Goal: Task Accomplishment & Management: Manage account settings

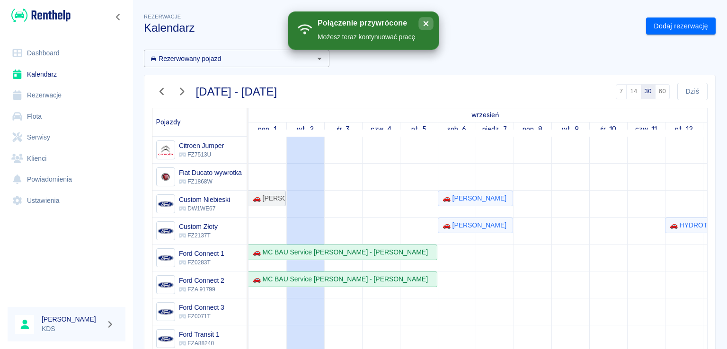
scroll to position [194, 272]
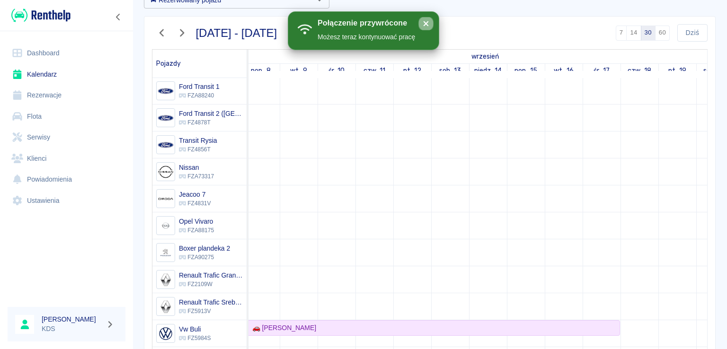
click at [429, 22] on icon "close" at bounding box center [426, 24] width 10 height 8
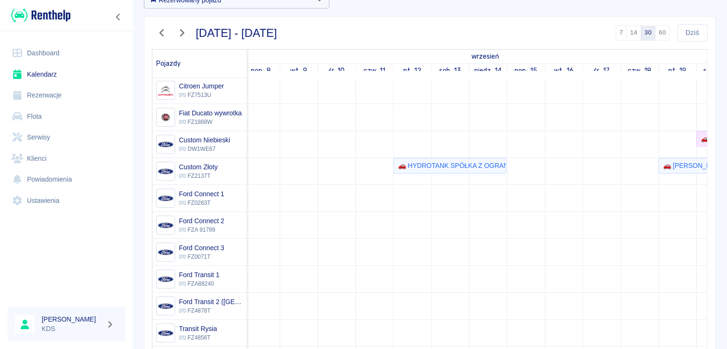
scroll to position [0, 0]
click at [688, 26] on button "Dziś" at bounding box center [692, 33] width 30 height 18
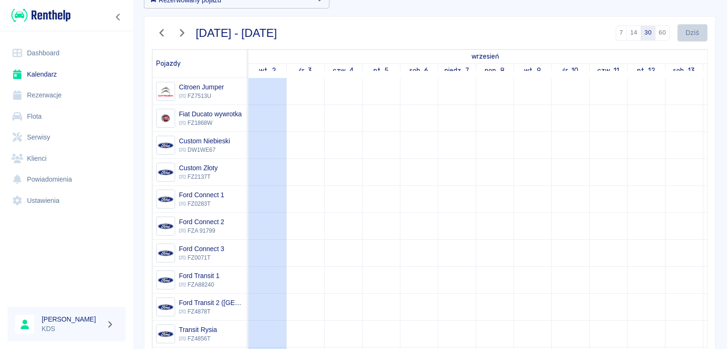
drag, startPoint x: 688, startPoint y: 25, endPoint x: 660, endPoint y: 137, distance: 115.6
click at [688, 26] on button "Dziś" at bounding box center [692, 33] width 30 height 18
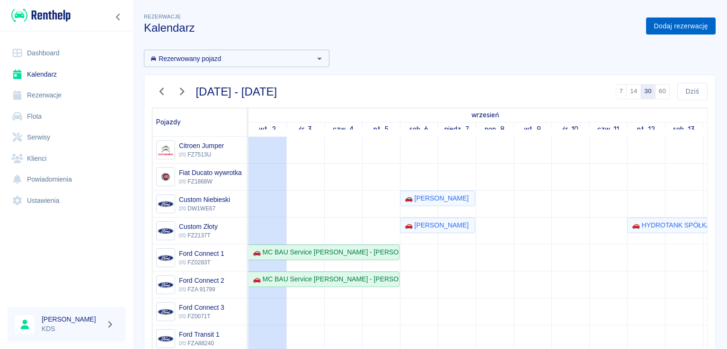
click at [664, 21] on link "Dodaj rezerwację" at bounding box center [681, 27] width 70 height 18
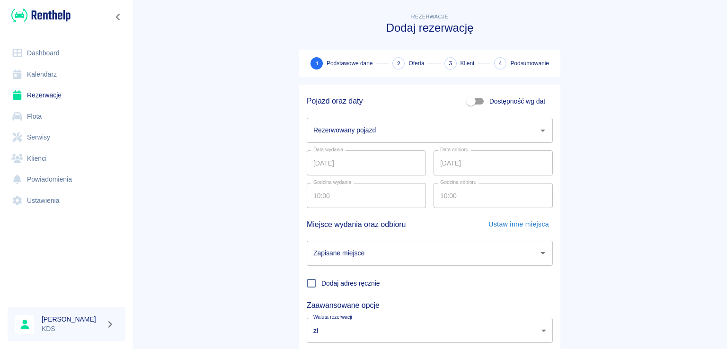
click at [394, 127] on input "Rezerwowany pojazd" at bounding box center [422, 130] width 223 height 17
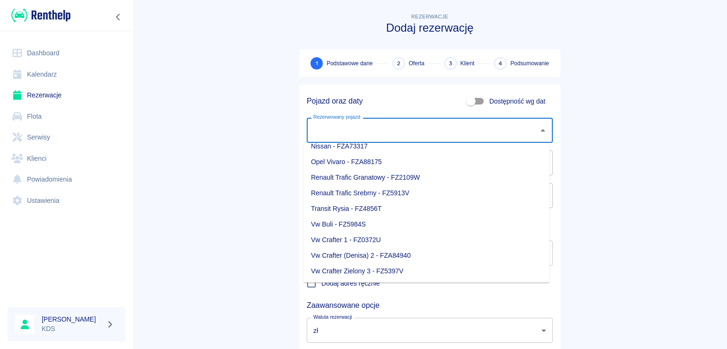
click at [374, 238] on li "Vw Crafter 1 - FZ0372U" at bounding box center [426, 240] width 246 height 16
type input "Vw Crafter 1 - FZ0372U"
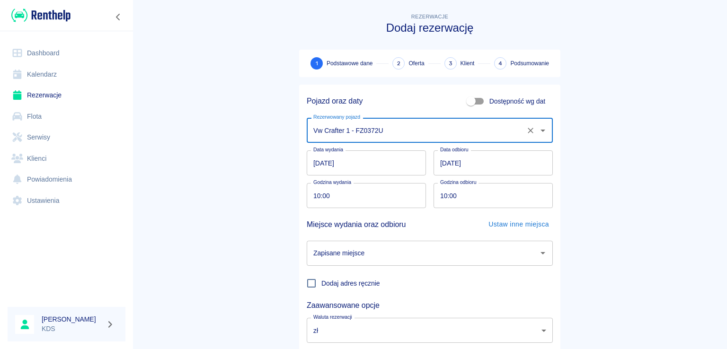
click at [388, 159] on input "[DATE]" at bounding box center [366, 162] width 119 height 25
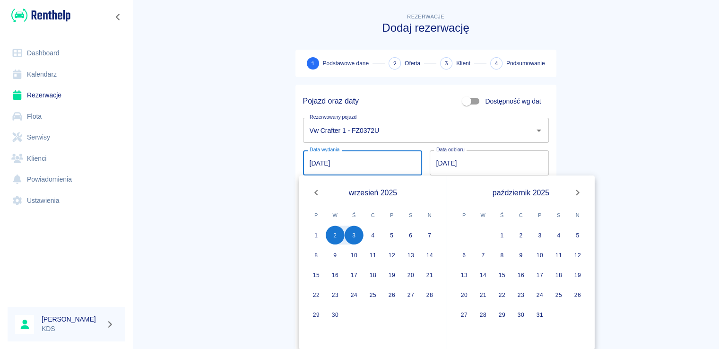
click at [389, 165] on input "[DATE]" at bounding box center [362, 162] width 119 height 25
click at [317, 228] on button "1" at bounding box center [316, 235] width 19 height 19
type input "01.09.2025"
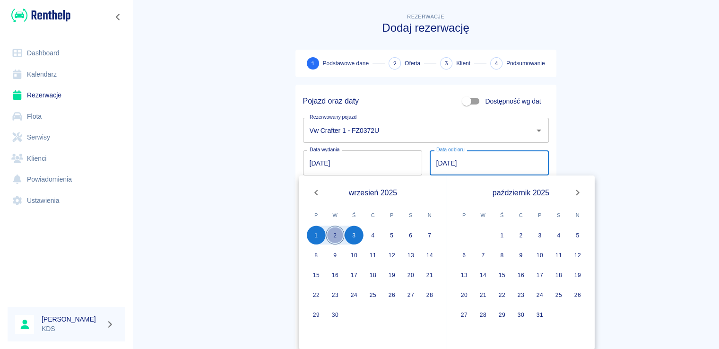
click at [335, 234] on button "2" at bounding box center [335, 235] width 19 height 19
type input "[DATE]"
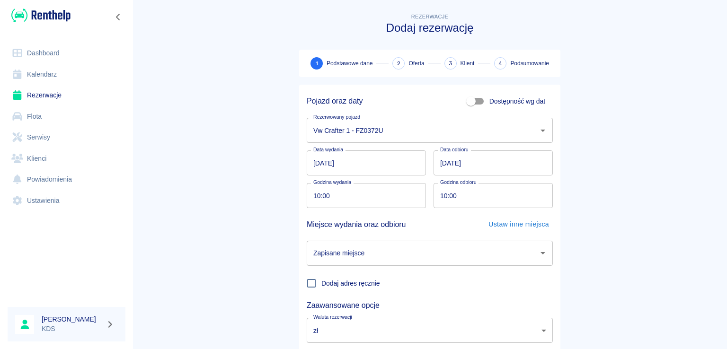
click at [379, 194] on input "10:00" at bounding box center [363, 195] width 113 height 25
click at [384, 193] on input "18:00" at bounding box center [363, 195] width 113 height 25
type input "18:00"
click at [467, 197] on input "10:00" at bounding box center [489, 195] width 113 height 25
type input "18:00"
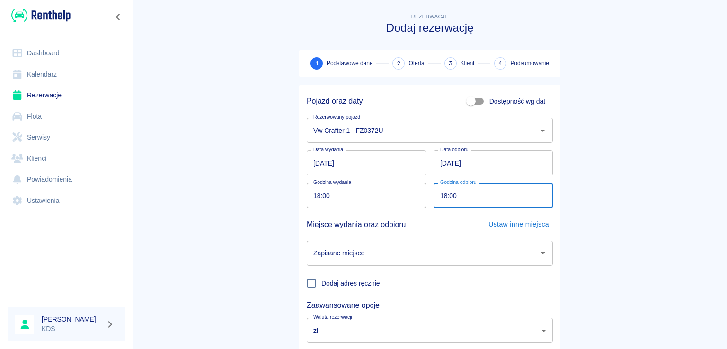
click at [454, 256] on input "Zapisane miejsce" at bounding box center [422, 253] width 223 height 17
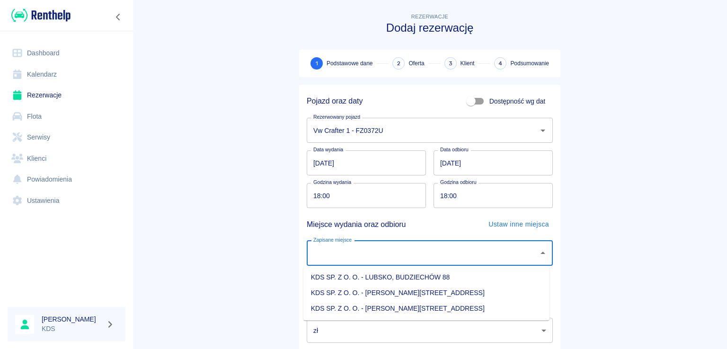
click at [423, 309] on li "KDS SP. Z O. O. - [PERSON_NAME][STREET_ADDRESS]" at bounding box center [426, 309] width 246 height 16
type input "KDS SP. Z O. O. - [PERSON_NAME][STREET_ADDRESS]"
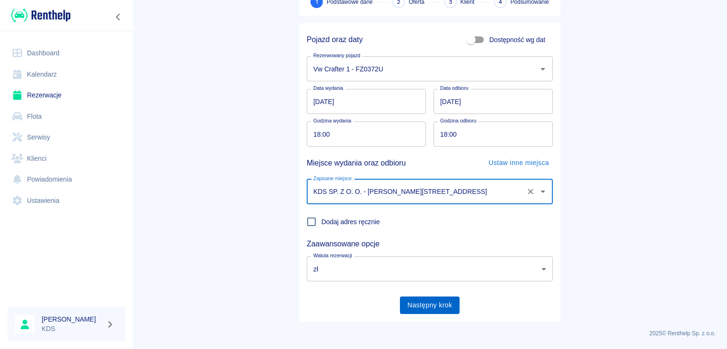
click at [423, 307] on button "Następny krok" at bounding box center [430, 306] width 60 height 18
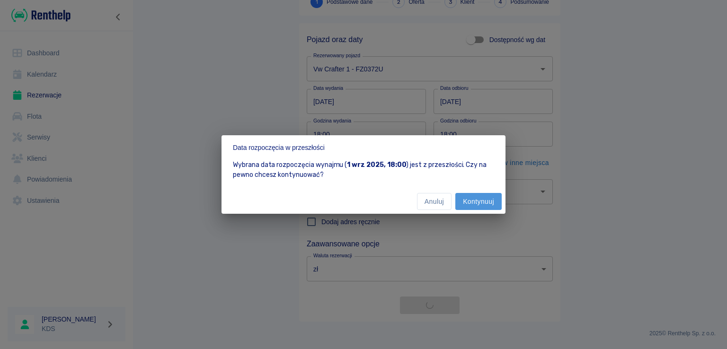
click at [481, 199] on button "Kontynuuj" at bounding box center [478, 202] width 46 height 18
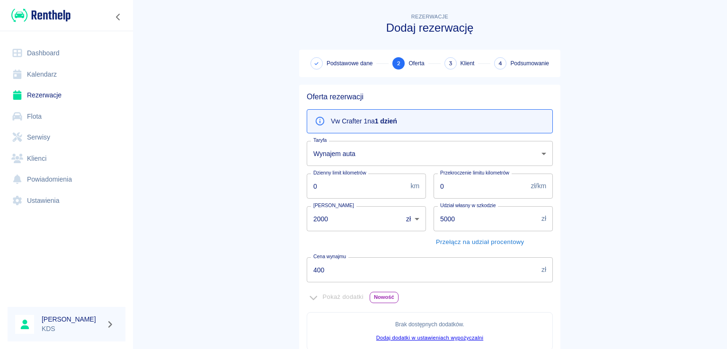
click at [448, 269] on input "400" at bounding box center [422, 269] width 231 height 25
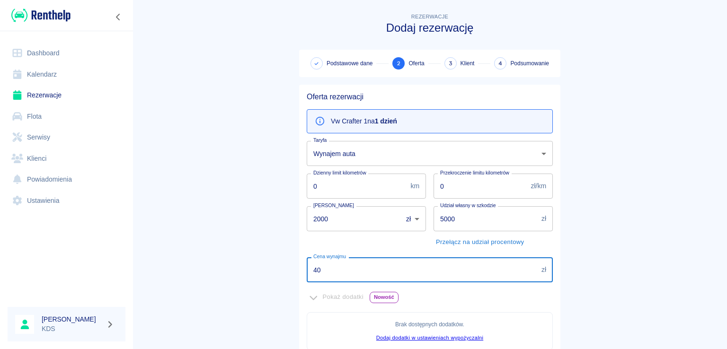
type input "4"
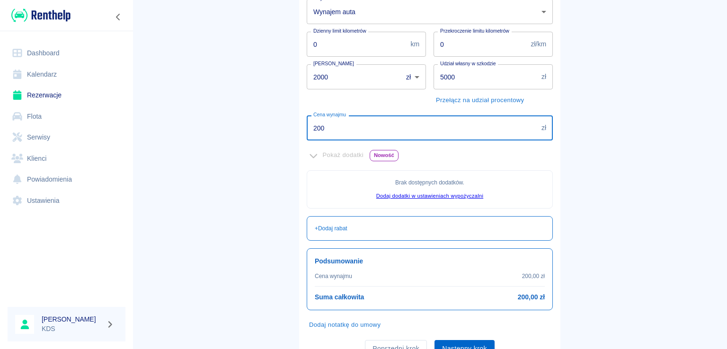
type input "200"
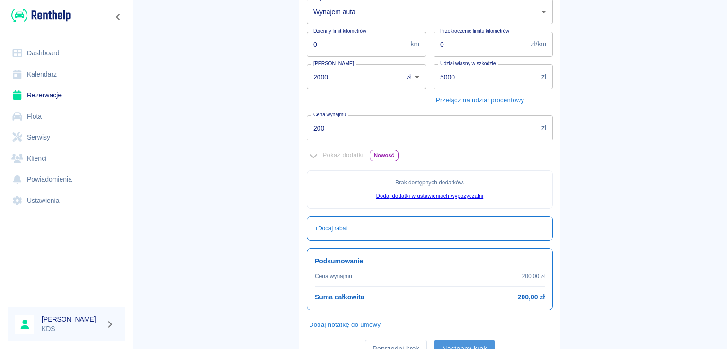
click at [462, 342] on button "Następny krok" at bounding box center [464, 349] width 60 height 18
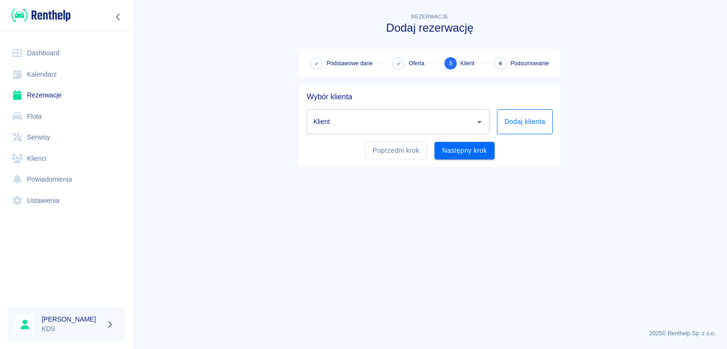
click at [515, 122] on button "Dodaj klienta" at bounding box center [525, 121] width 56 height 25
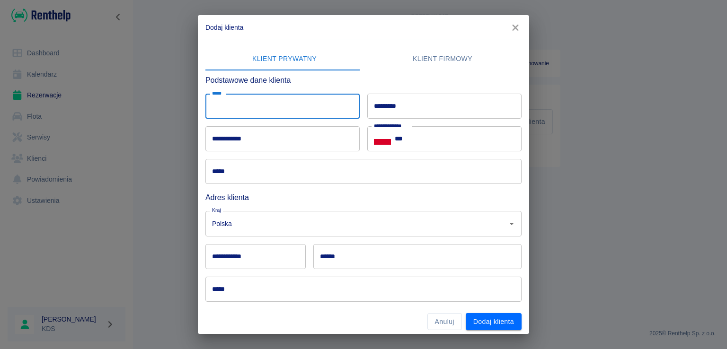
drag, startPoint x: 308, startPoint y: 100, endPoint x: 318, endPoint y: 101, distance: 9.9
click at [308, 101] on input "*****" at bounding box center [282, 106] width 154 height 25
type input "*****"
click at [386, 104] on div "********* *********" at bounding box center [444, 106] width 154 height 25
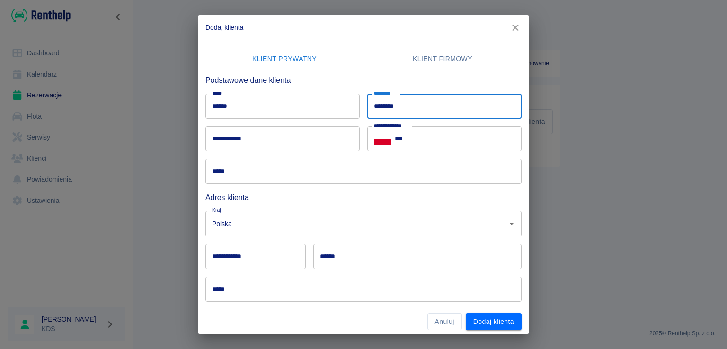
type input "********"
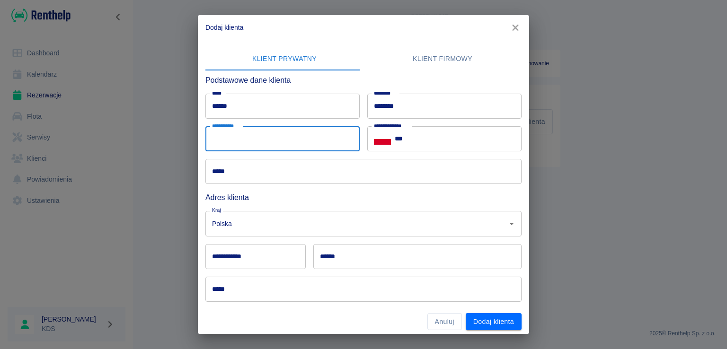
click at [309, 138] on input "**********" at bounding box center [282, 138] width 154 height 25
type input "**********"
click at [279, 157] on div "***** *****" at bounding box center [360, 167] width 324 height 33
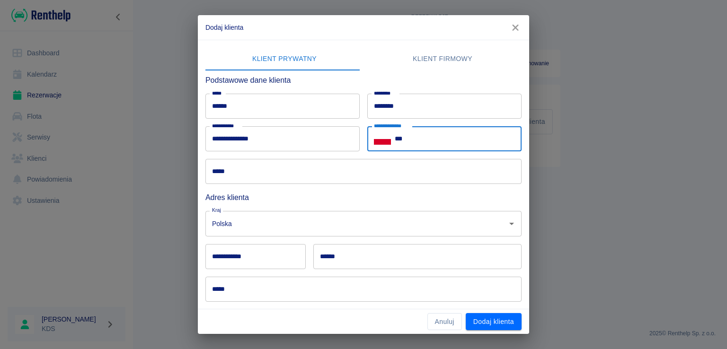
click at [430, 144] on input "***" at bounding box center [457, 138] width 127 height 25
type input "**********"
click at [411, 158] on div "***** *****" at bounding box center [360, 167] width 324 height 33
click at [409, 164] on input "*****" at bounding box center [363, 171] width 316 height 25
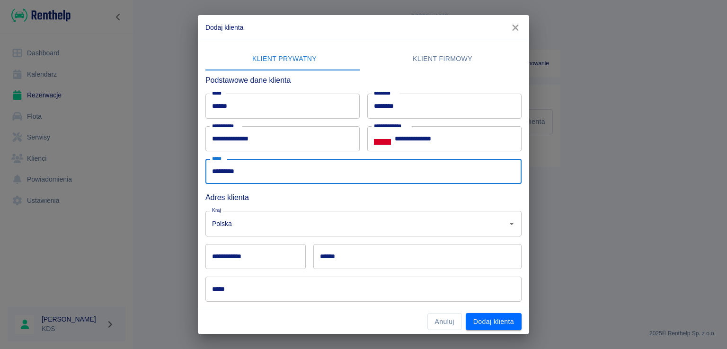
type input "*********"
click at [271, 247] on input "**********" at bounding box center [255, 256] width 100 height 25
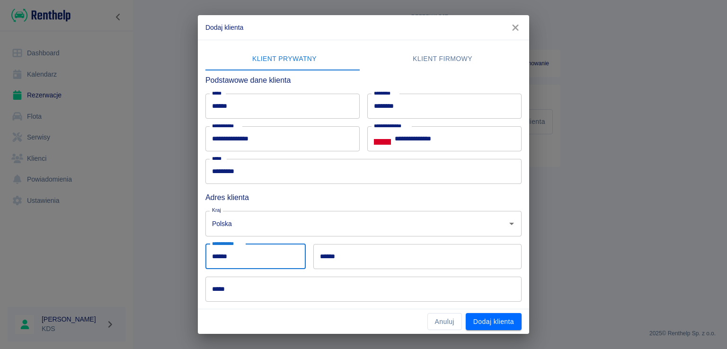
type input "******"
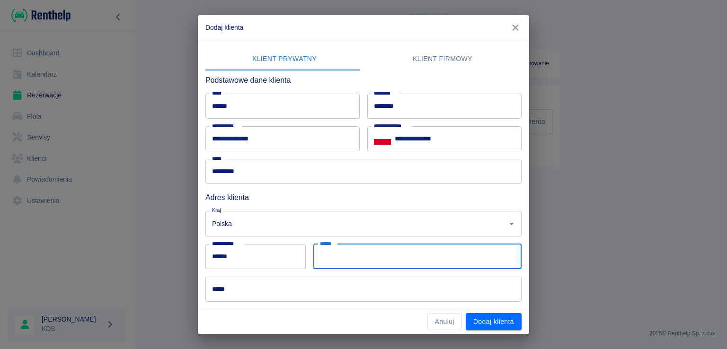
click at [335, 258] on input "******" at bounding box center [417, 256] width 208 height 25
type input "******"
click at [305, 290] on input "**********" at bounding box center [363, 289] width 316 height 25
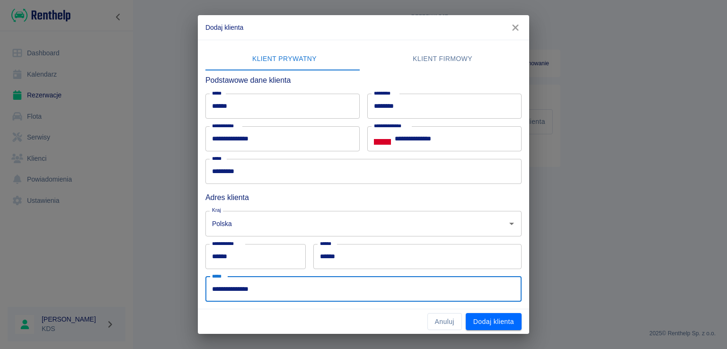
click at [305, 290] on input "**********" at bounding box center [363, 289] width 316 height 25
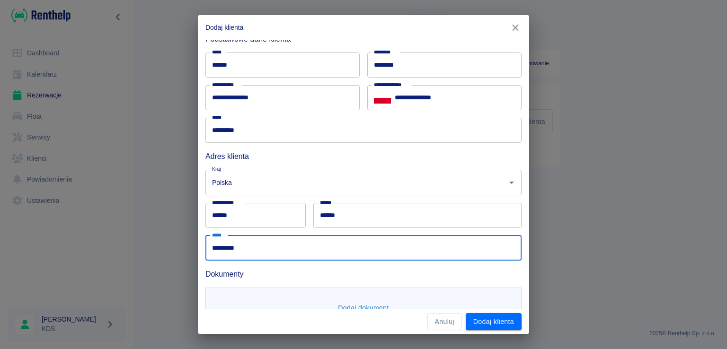
scroll to position [77, 0]
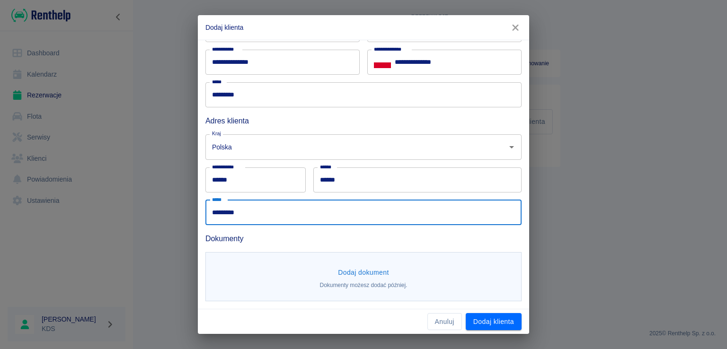
type input "********"
click at [369, 269] on button "Dodaj dokument" at bounding box center [363, 273] width 59 height 18
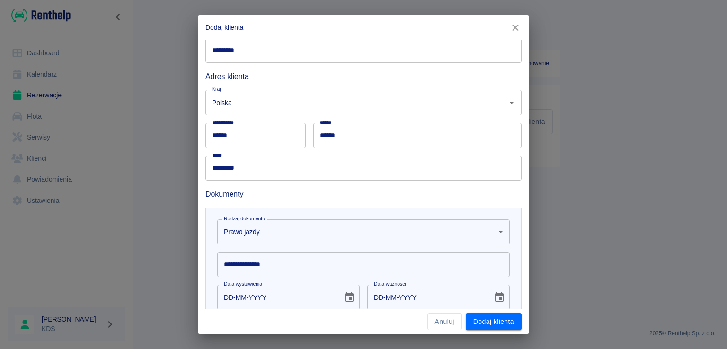
scroll to position [171, 0]
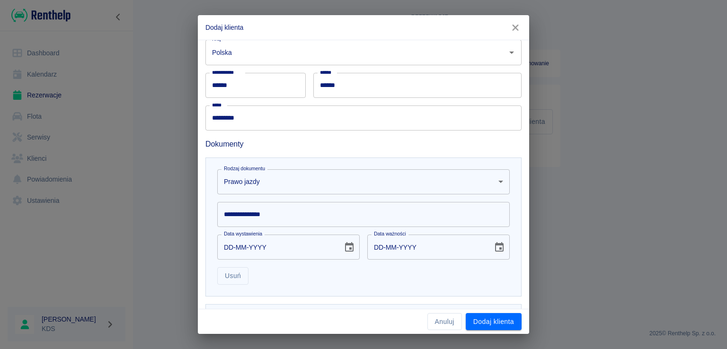
click at [289, 207] on input "**********" at bounding box center [363, 214] width 292 height 25
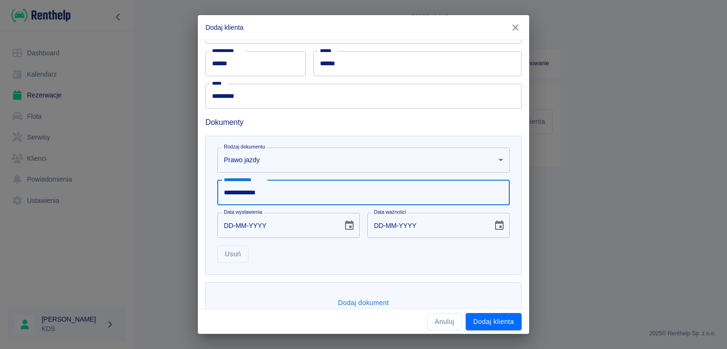
scroll to position [214, 0]
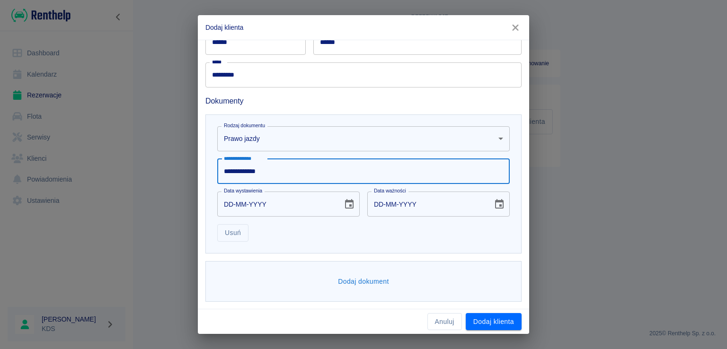
type input "**********"
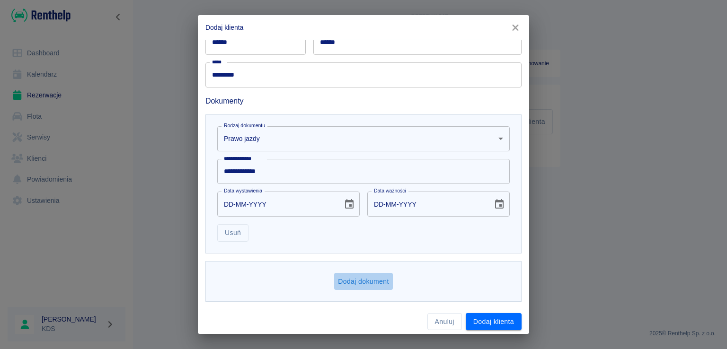
click at [361, 279] on button "Dodaj dokument" at bounding box center [363, 282] width 59 height 18
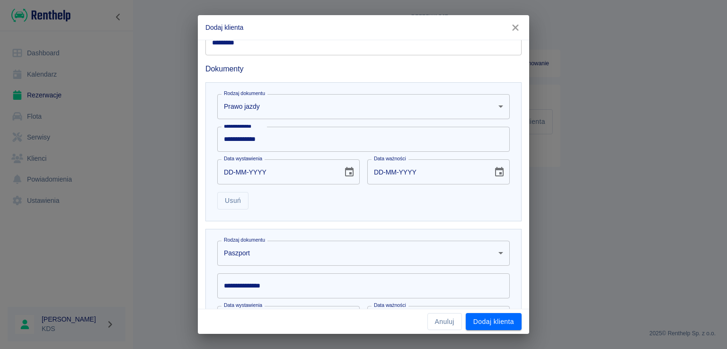
scroll to position [309, 0]
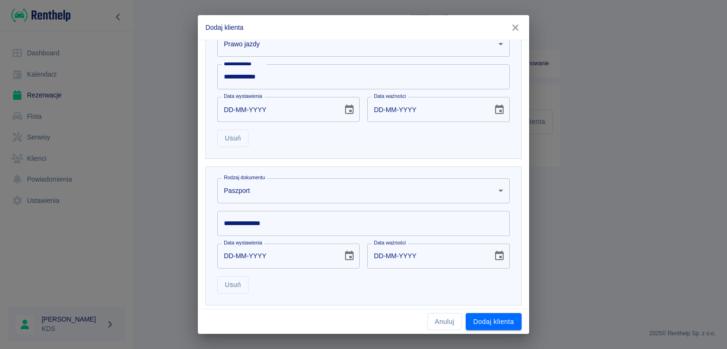
click at [358, 193] on body "**********" at bounding box center [363, 174] width 727 height 349
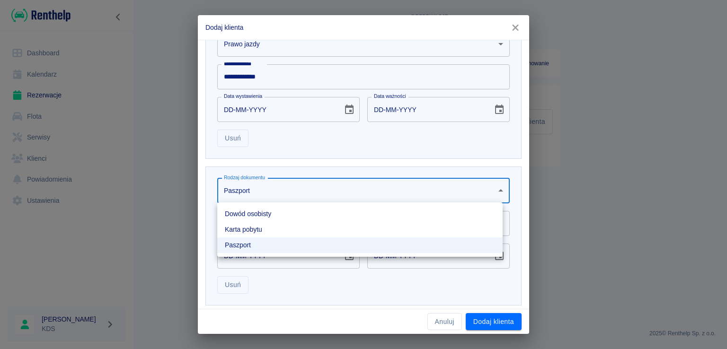
click at [257, 212] on li "Dowód osobisty" at bounding box center [359, 214] width 285 height 16
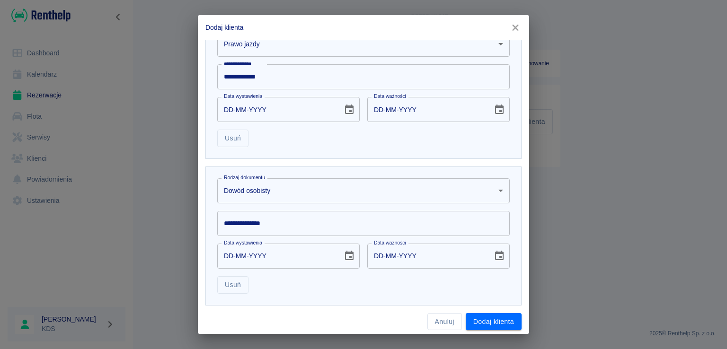
click at [246, 224] on input "**********" at bounding box center [363, 223] width 292 height 25
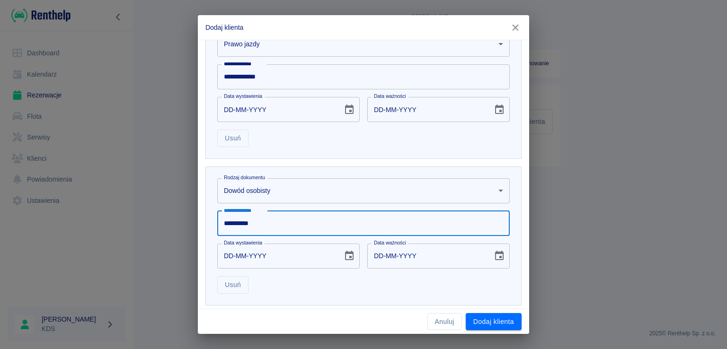
type input "**********"
click at [488, 330] on div "Anuluj Dodaj klienta" at bounding box center [363, 321] width 331 height 25
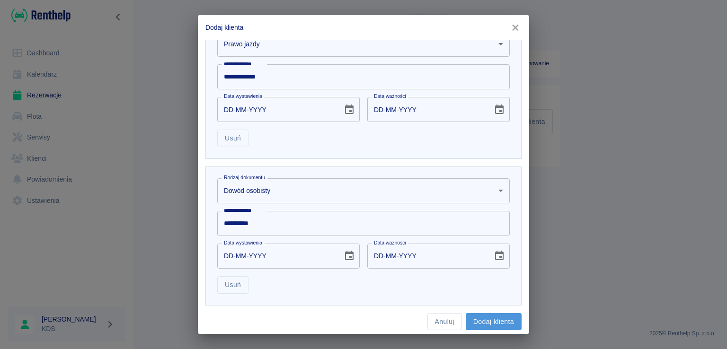
click at [489, 328] on button "Dodaj klienta" at bounding box center [493, 322] width 56 height 18
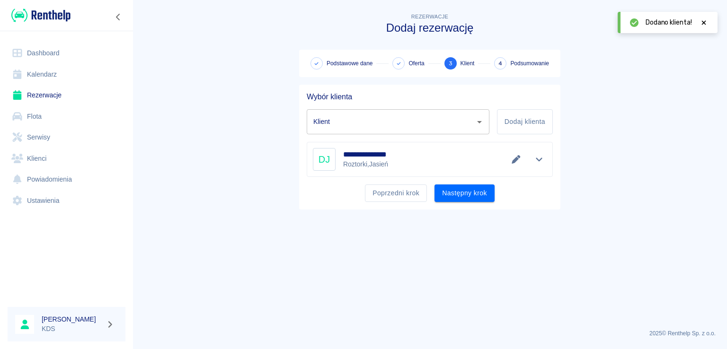
type input "Dawid Jarowicz (+48123456789)"
click at [464, 192] on button "Następny krok" at bounding box center [464, 193] width 60 height 18
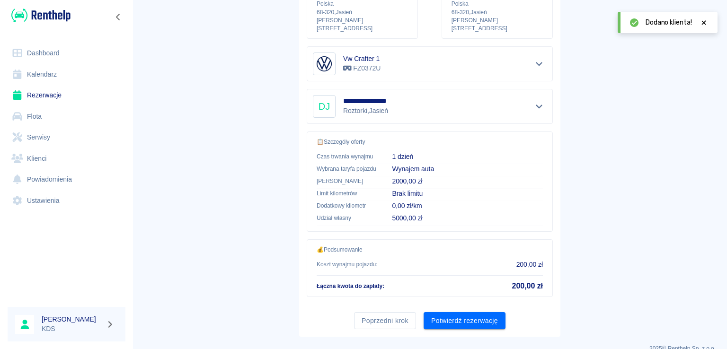
scroll to position [160, 0]
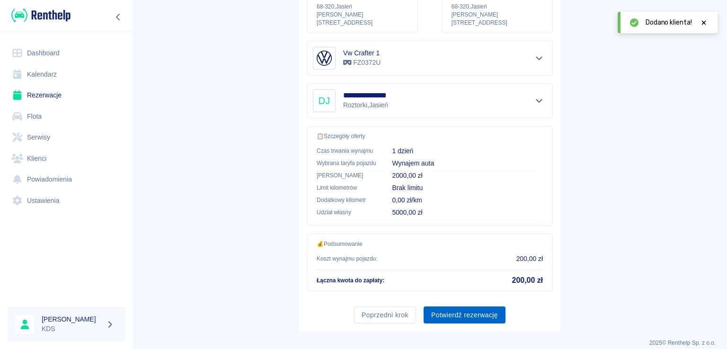
click at [470, 307] on button "Potwierdź rezerwację" at bounding box center [464, 316] width 82 height 18
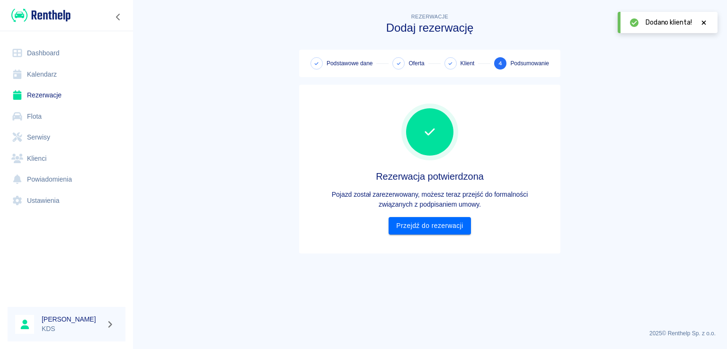
scroll to position [0, 0]
click at [456, 224] on link "Przejdź do rezerwacji" at bounding box center [429, 226] width 82 height 18
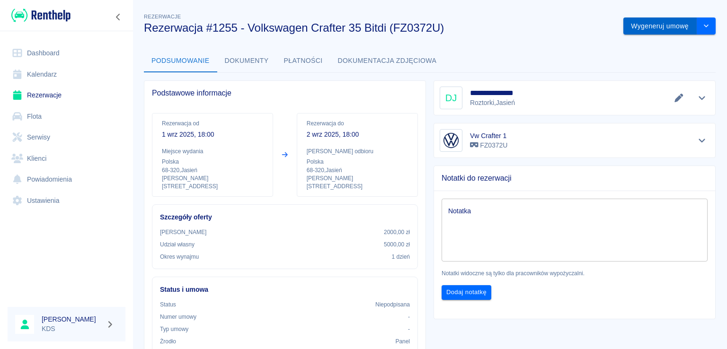
click at [665, 32] on button "Wygeneruj umowę" at bounding box center [659, 27] width 73 height 18
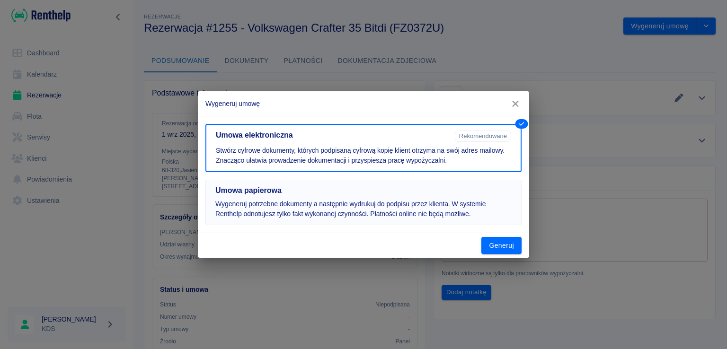
click at [456, 195] on button "Umowa papierowa Wygeneruj potrzebne dokumenty a następnie wydrukuj do podpisu p…" at bounding box center [363, 202] width 316 height 45
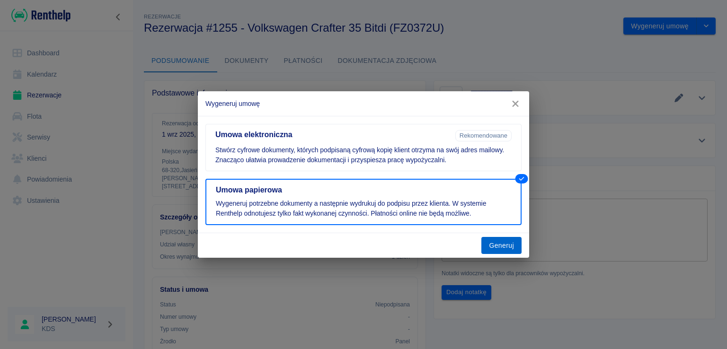
click at [509, 244] on button "Generuj" at bounding box center [501, 246] width 40 height 18
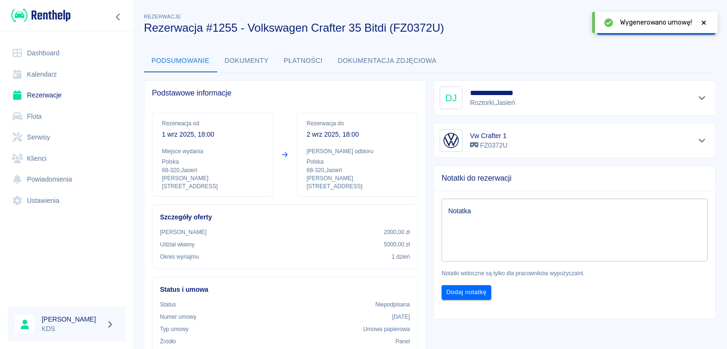
click at [701, 24] on icon at bounding box center [703, 22] width 9 height 7
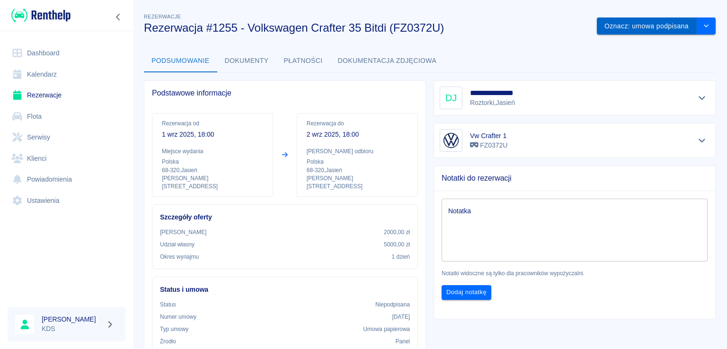
click at [647, 31] on button "Oznacz: umowa podpisana" at bounding box center [646, 27] width 100 height 18
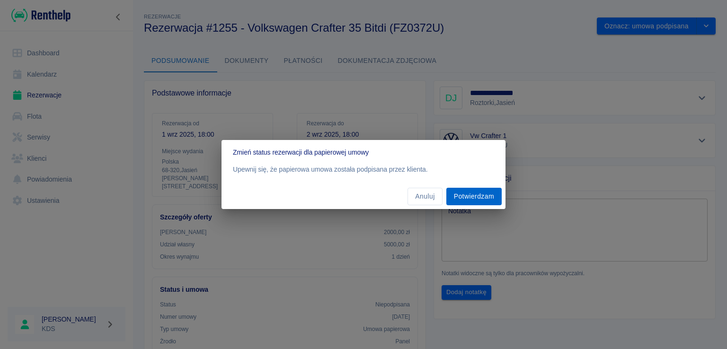
click at [459, 199] on button "Potwierdzam" at bounding box center [473, 197] width 55 height 18
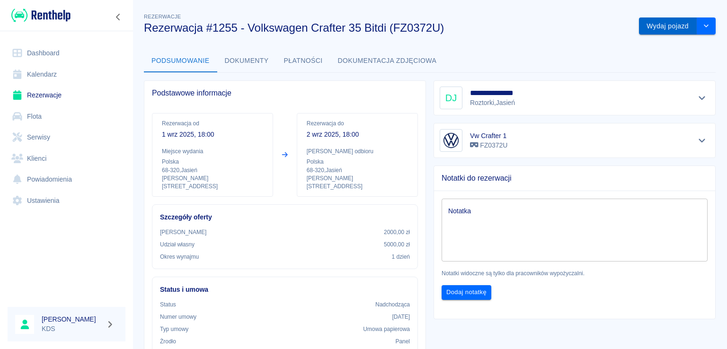
click at [657, 32] on button "Wydaj pojazd" at bounding box center [668, 27] width 58 height 18
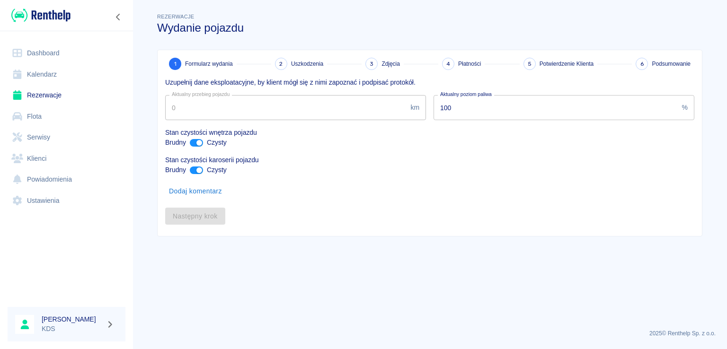
type input "120051"
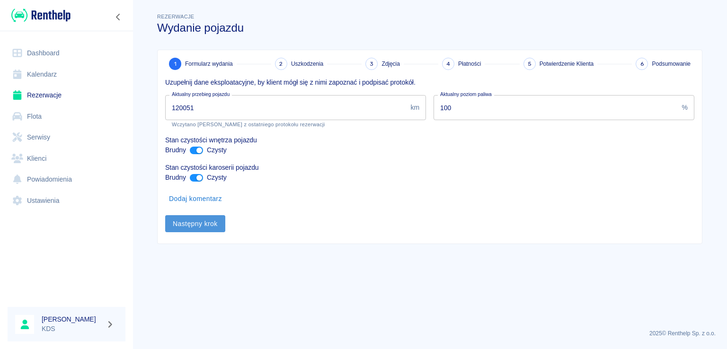
click at [207, 227] on button "Następny krok" at bounding box center [195, 224] width 60 height 18
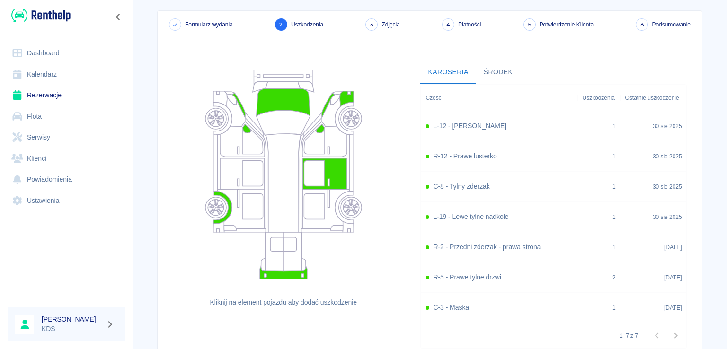
scroll to position [117, 0]
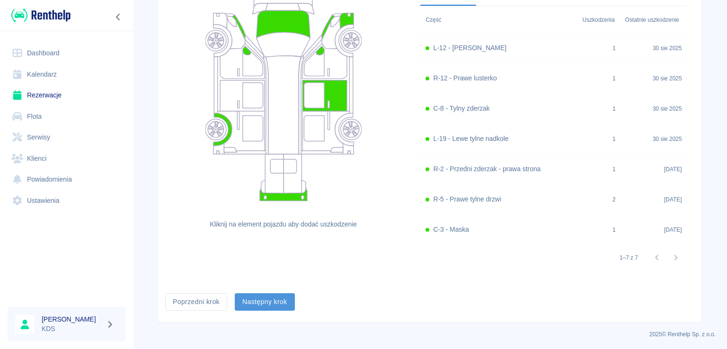
click at [262, 299] on button "Następny krok" at bounding box center [265, 302] width 60 height 18
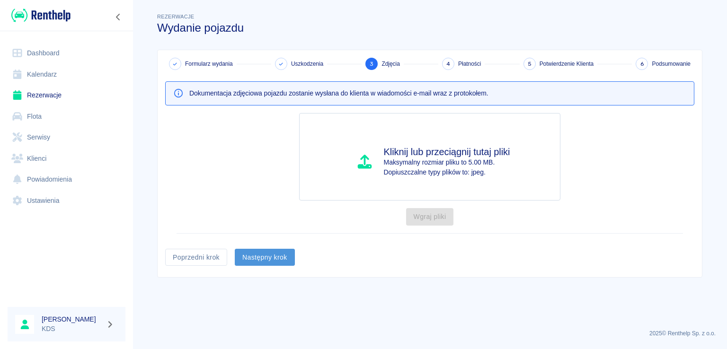
click at [275, 249] on button "Następny krok" at bounding box center [265, 258] width 60 height 18
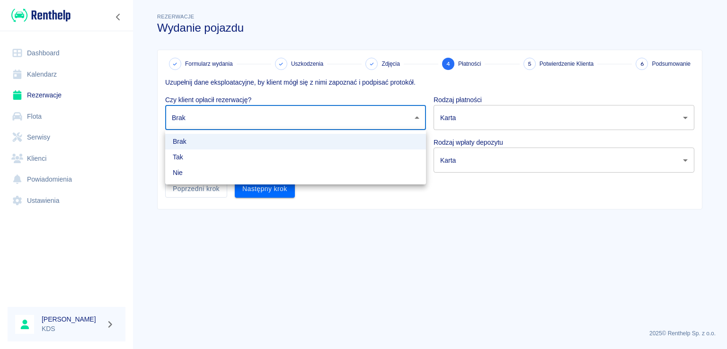
drag, startPoint x: 396, startPoint y: 120, endPoint x: 342, endPoint y: 142, distance: 58.6
click at [395, 120] on body "Używamy plików Cookies, by zapewnić Ci najlepsze możliwe doświadczenie. Aby dow…" at bounding box center [363, 174] width 727 height 349
click at [201, 155] on li "Tak" at bounding box center [295, 157] width 261 height 16
type input "true"
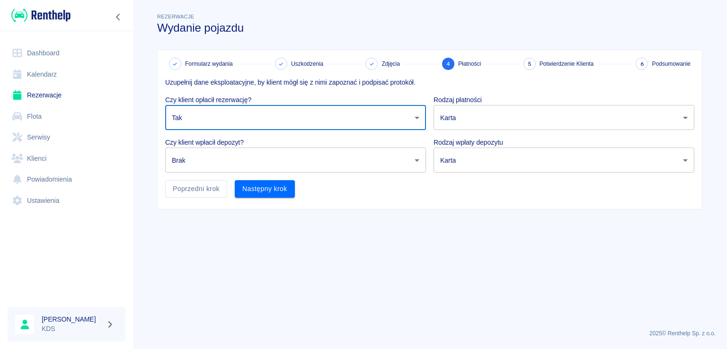
click at [193, 158] on body "Używamy plików Cookies, by zapewnić Ci najlepsze możliwe doświadczenie. Aby dow…" at bounding box center [363, 174] width 727 height 349
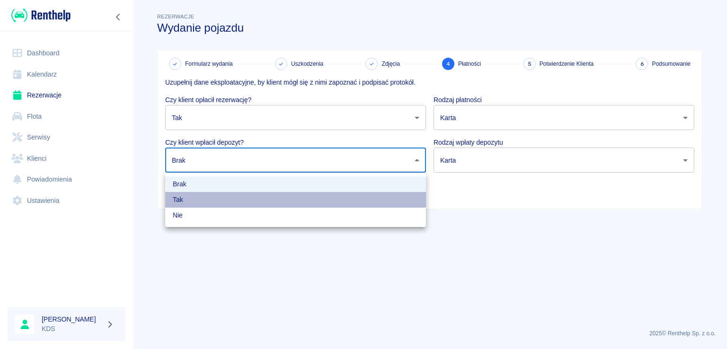
click at [188, 201] on li "Tak" at bounding box center [295, 200] width 261 height 16
type input "true"
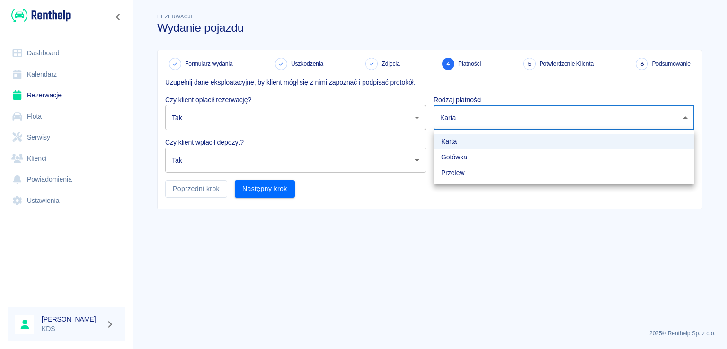
click at [464, 115] on body "Używamy plików Cookies, by zapewnić Ci najlepsze możliwe doświadczenie. Aby dow…" at bounding box center [363, 174] width 727 height 349
click at [451, 159] on li "Gotówka" at bounding box center [563, 157] width 261 height 16
type input "cash"
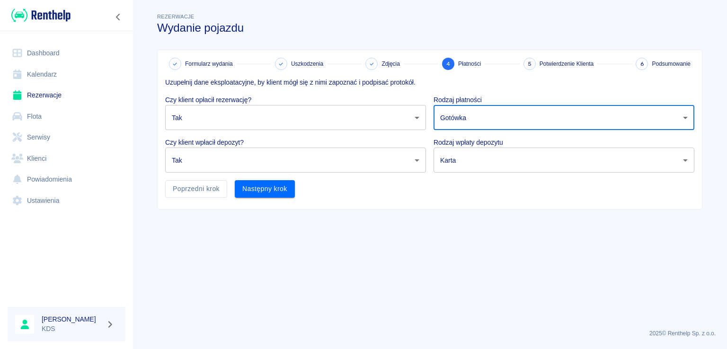
click at [463, 165] on body "Używamy plików Cookies, by zapewnić Ci najlepsze możliwe doświadczenie. Aby dow…" at bounding box center [363, 174] width 727 height 349
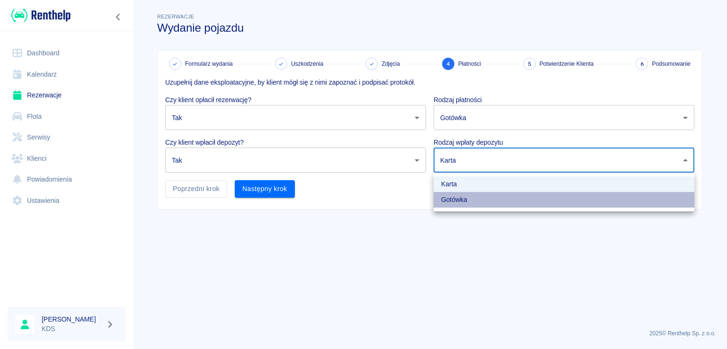
click at [460, 201] on li "Gotówka" at bounding box center [563, 200] width 261 height 16
type input "cash"
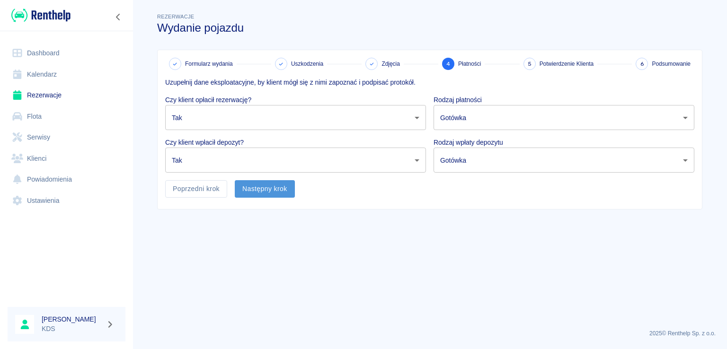
click at [278, 183] on button "Następny krok" at bounding box center [265, 189] width 60 height 18
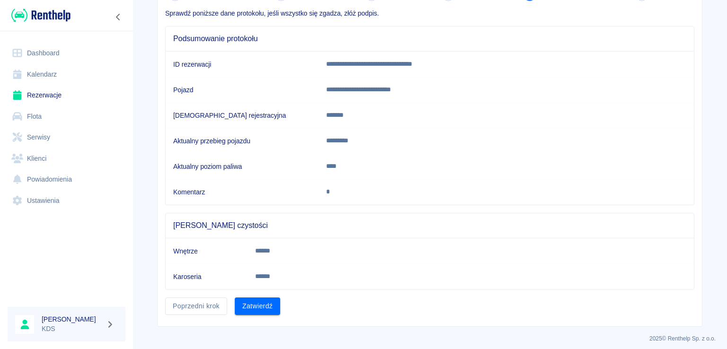
scroll to position [72, 0]
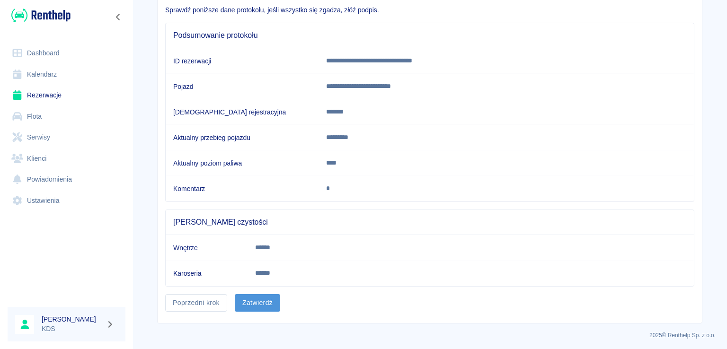
click at [244, 298] on button "Zatwierdź" at bounding box center [257, 303] width 45 height 18
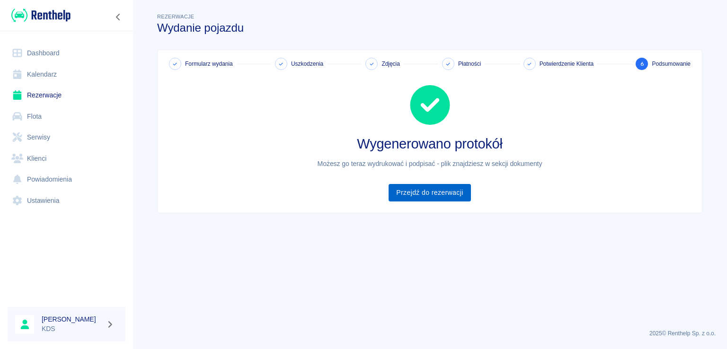
click at [439, 193] on link "Przejdź do rezerwacji" at bounding box center [429, 193] width 82 height 18
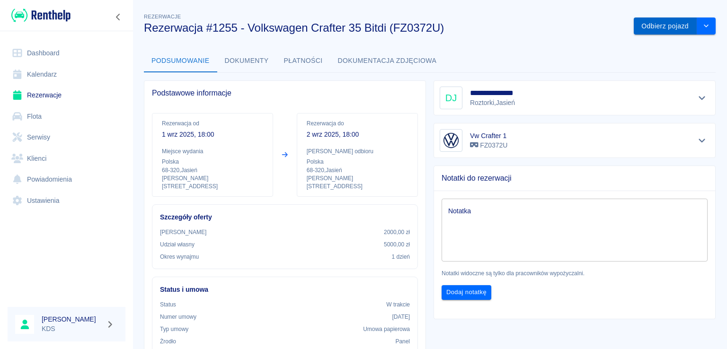
click at [659, 30] on button "Odbierz pojazd" at bounding box center [664, 27] width 63 height 18
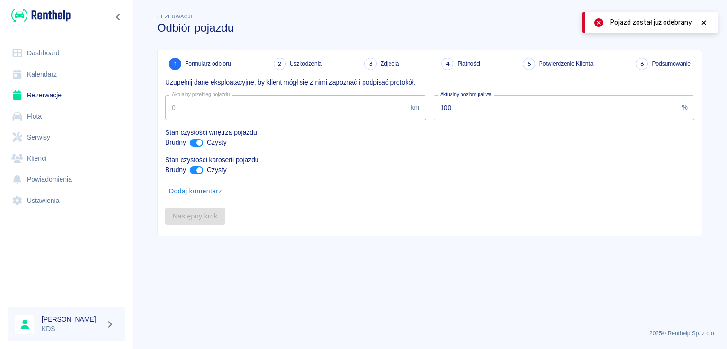
type input "120051"
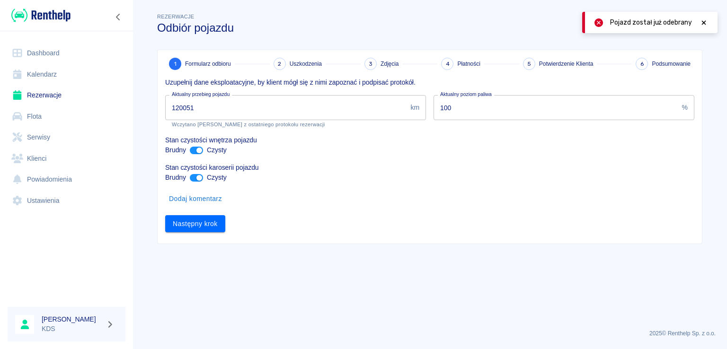
click at [711, 19] on div "Pojazd został już odebrany" at bounding box center [649, 22] width 135 height 21
click at [701, 25] on icon at bounding box center [703, 22] width 9 height 7
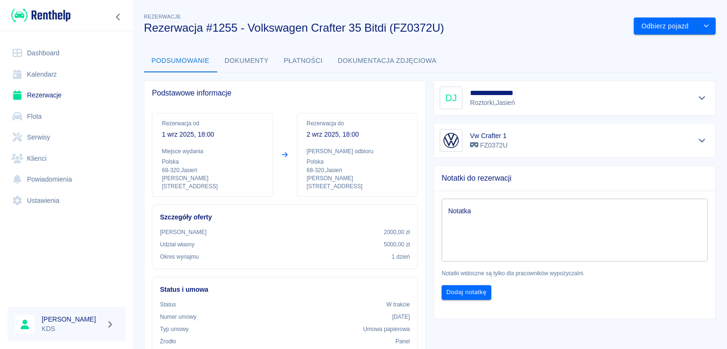
click at [59, 89] on link "Rezerwacje" at bounding box center [67, 95] width 118 height 21
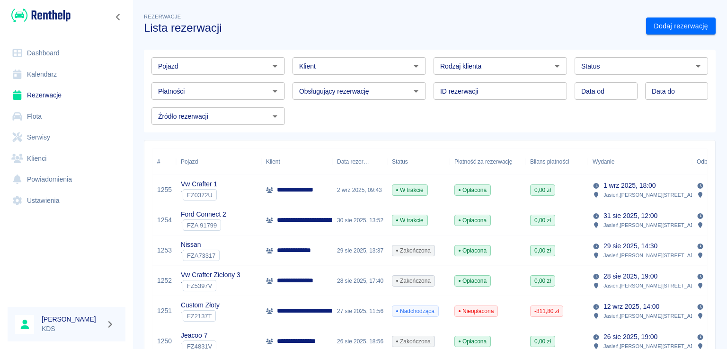
click at [60, 70] on link "Kalendarz" at bounding box center [67, 74] width 118 height 21
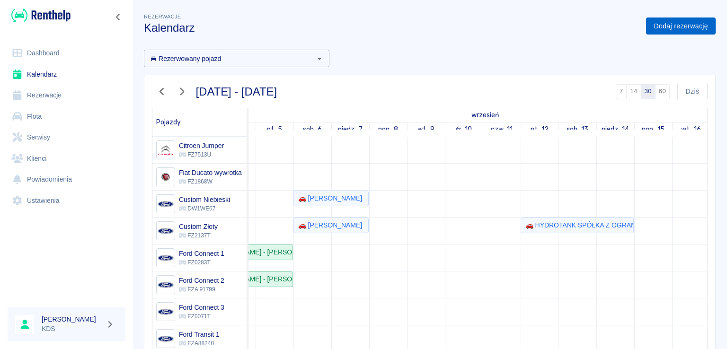
click at [677, 28] on link "Dodaj rezerwację" at bounding box center [681, 27] width 70 height 18
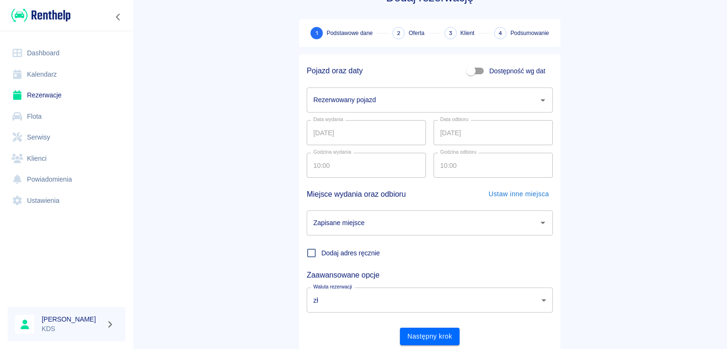
scroll to position [61, 0]
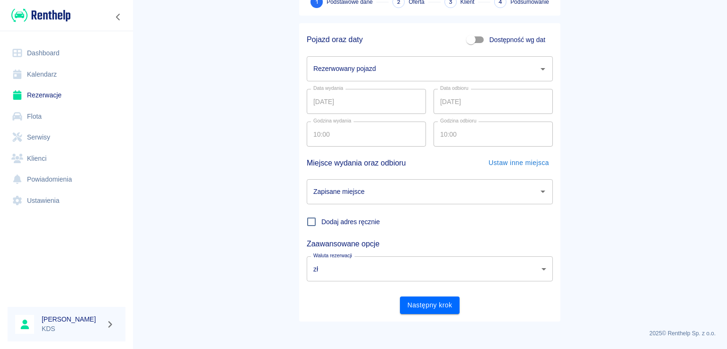
click at [436, 70] on input "Rezerwowany pojazd" at bounding box center [422, 69] width 223 height 17
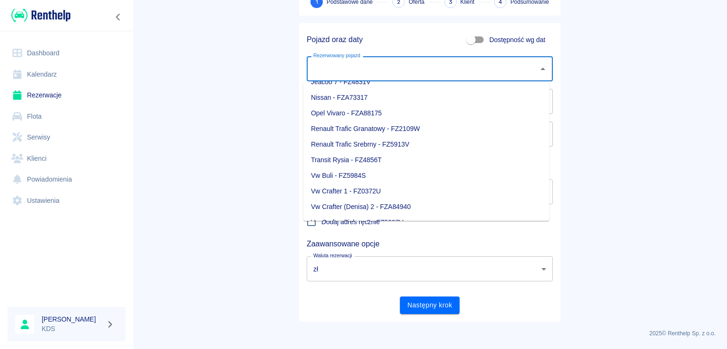
scroll to position [180, 0]
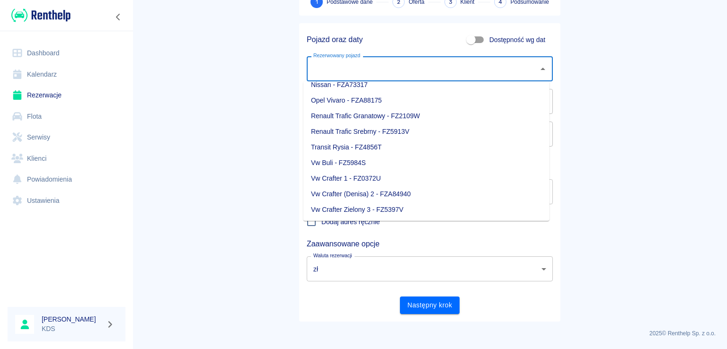
click at [246, 155] on main "Rezerwacje Dodaj rezerwację 1 Podstawowe dane 2 Oferta 3 Klient 4 Podsumowanie …" at bounding box center [429, 136] width 594 height 372
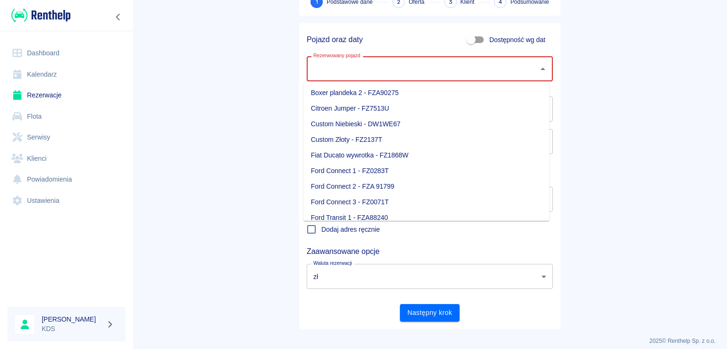
drag, startPoint x: 397, startPoint y: 70, endPoint x: 369, endPoint y: 169, distance: 102.9
click at [397, 70] on input "Rezerwowany pojazd" at bounding box center [422, 69] width 223 height 17
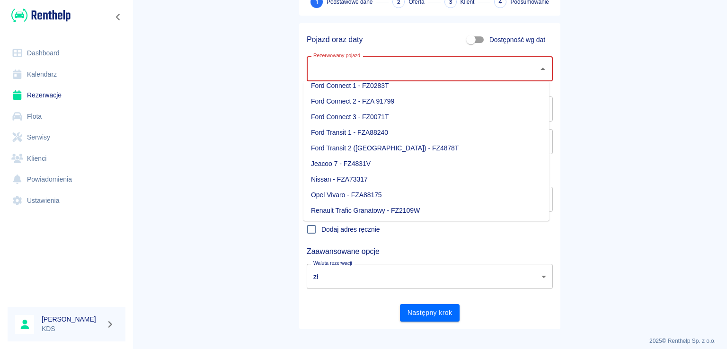
scroll to position [95, 0]
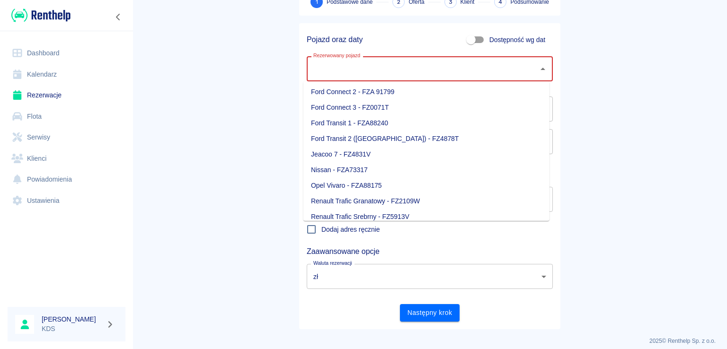
drag, startPoint x: 611, startPoint y: 124, endPoint x: 603, endPoint y: 127, distance: 9.0
click at [610, 124] on main "Rezerwacje Dodaj rezerwację 1 Podstawowe dane 2 Oferta 3 Klient 4 Podsumowanie …" at bounding box center [429, 139] width 594 height 379
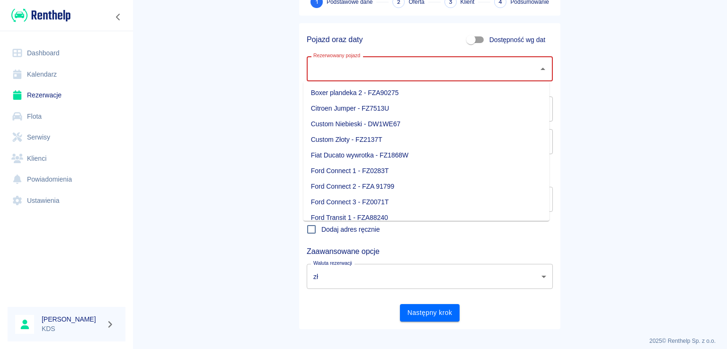
click at [415, 69] on input "Rezerwowany pojazd" at bounding box center [422, 69] width 223 height 17
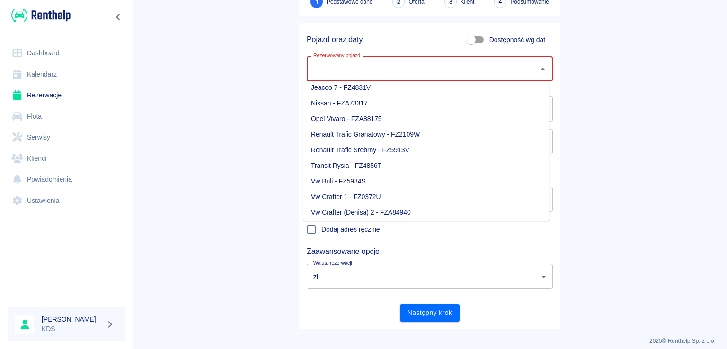
scroll to position [180, 0]
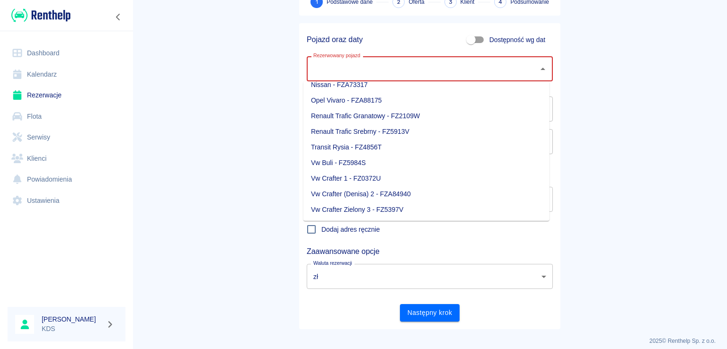
click at [463, 178] on li "Vw Crafter 1 - FZ0372U" at bounding box center [426, 179] width 246 height 16
type input "Vw Crafter 1 - FZ0372U"
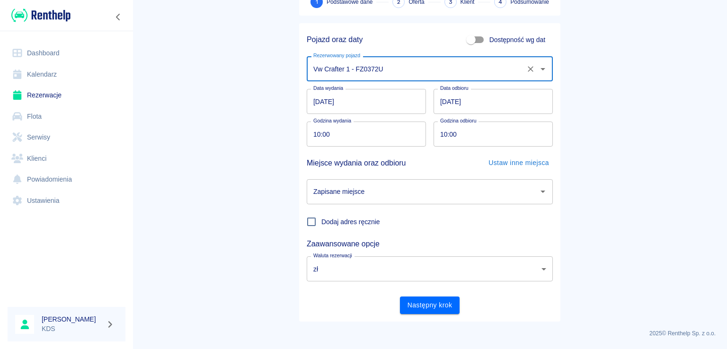
click at [411, 107] on input "[DATE]" at bounding box center [366, 101] width 119 height 25
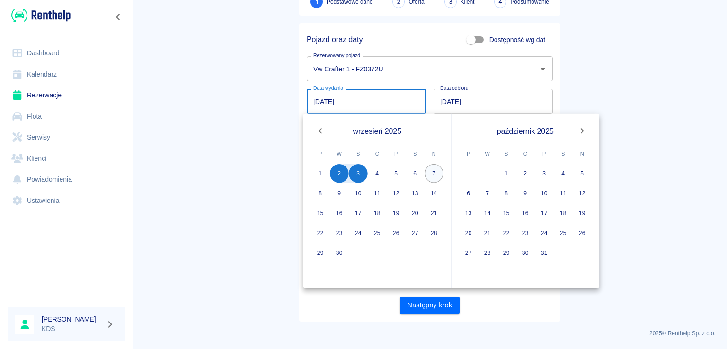
click at [430, 173] on button "7" at bounding box center [433, 173] width 19 height 19
type input "[DATE]"
type input "DD.MM.YYYY"
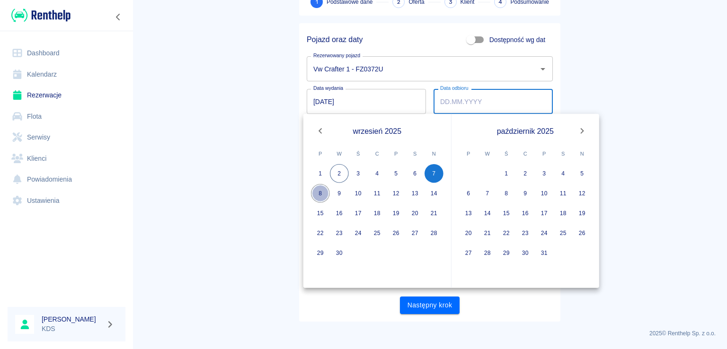
click at [320, 193] on button "8" at bounding box center [320, 193] width 19 height 19
type input "[DATE]"
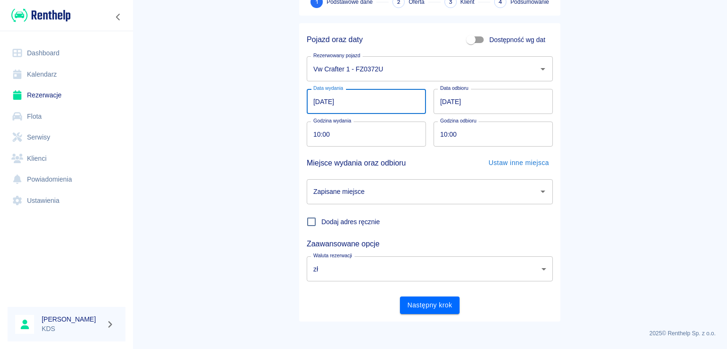
click at [380, 102] on input "[DATE]" at bounding box center [366, 101] width 119 height 25
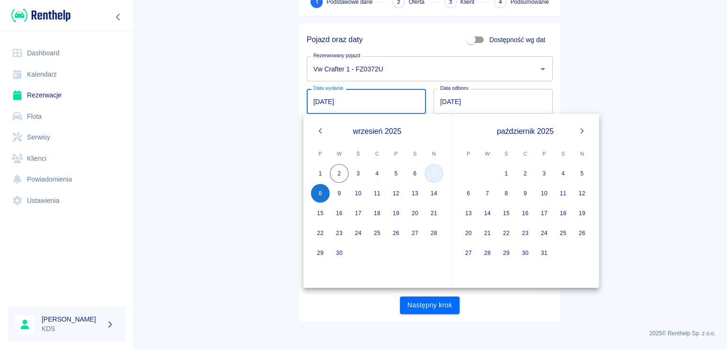
click at [435, 177] on button "7" at bounding box center [433, 173] width 19 height 19
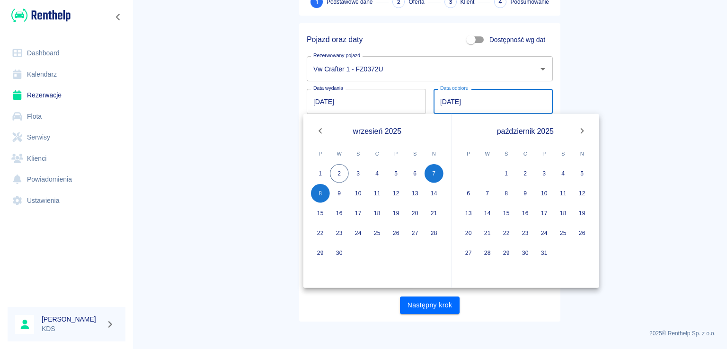
click at [63, 79] on link "Kalendarz" at bounding box center [67, 74] width 118 height 21
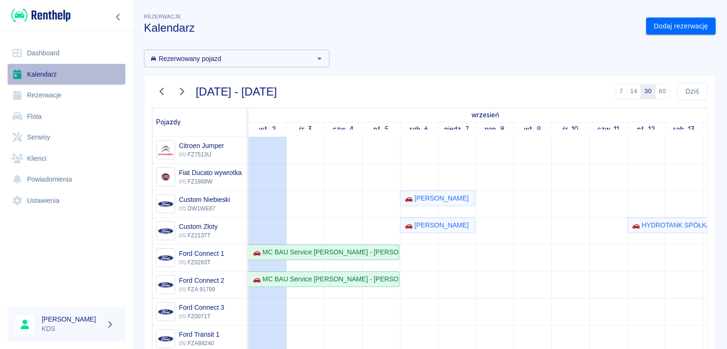
click at [59, 77] on link "Kalendarz" at bounding box center [67, 74] width 118 height 21
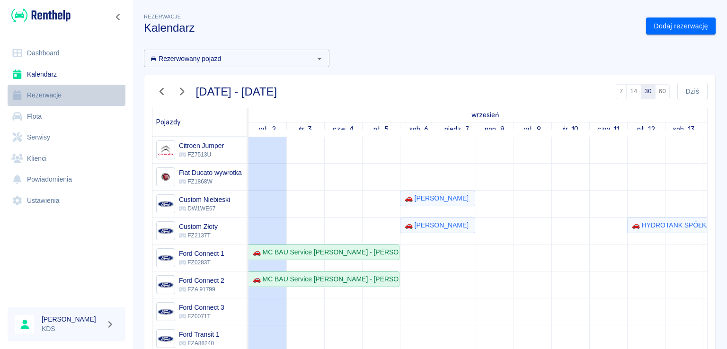
click at [58, 95] on link "Rezerwacje" at bounding box center [67, 95] width 118 height 21
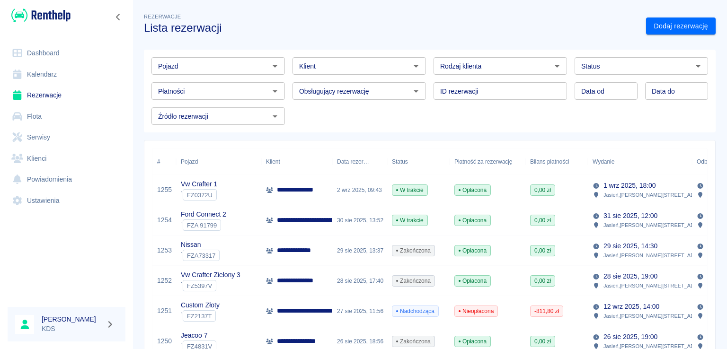
click at [59, 75] on link "Kalendarz" at bounding box center [67, 74] width 118 height 21
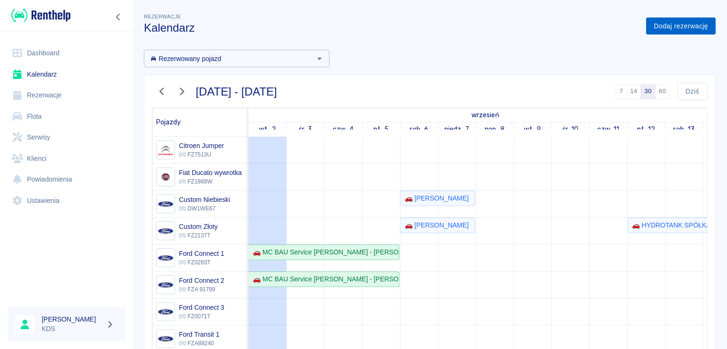
click at [681, 28] on link "Dodaj rezerwację" at bounding box center [681, 27] width 70 height 18
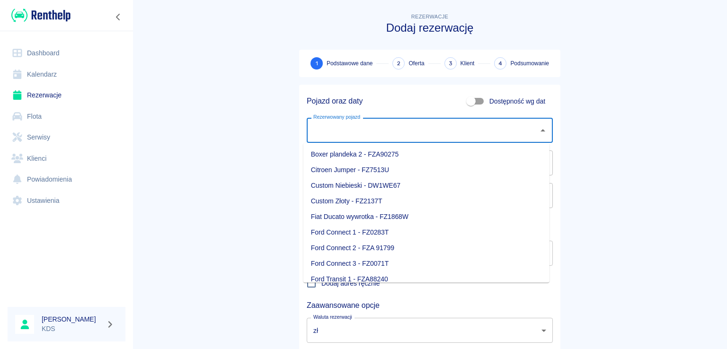
click at [421, 127] on input "Rezerwowany pojazd" at bounding box center [422, 130] width 223 height 17
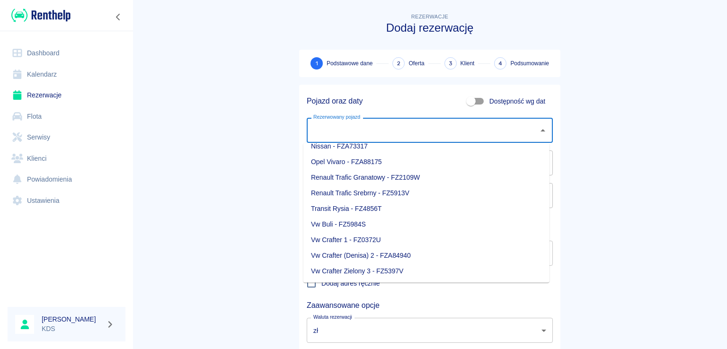
scroll to position [180, 0]
click at [357, 239] on li "Vw Crafter 1 - FZ0372U" at bounding box center [426, 240] width 246 height 16
type input "Vw Crafter 1 - FZ0372U"
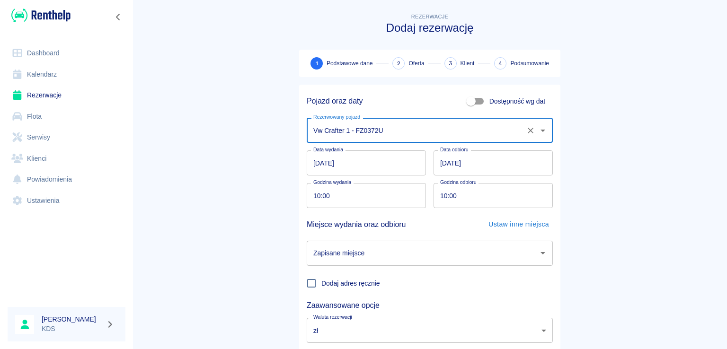
click at [395, 172] on input "[DATE]" at bounding box center [366, 162] width 119 height 25
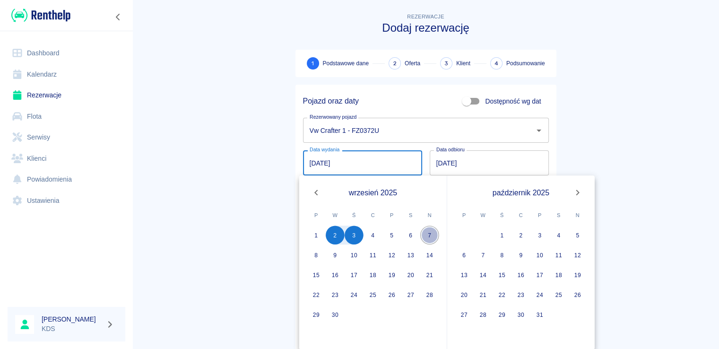
click at [429, 237] on button "7" at bounding box center [430, 235] width 19 height 19
type input "[DATE]"
type input "DD.MM.YYYY"
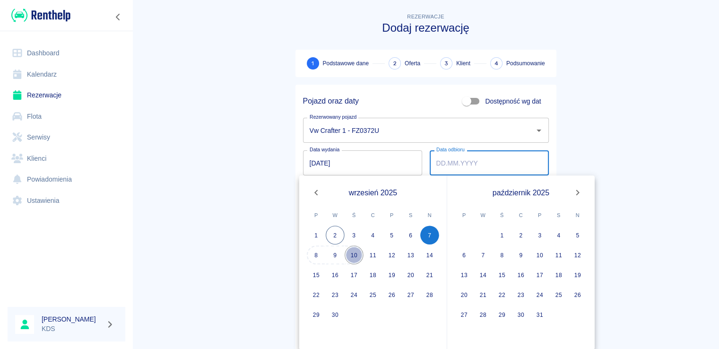
click at [354, 255] on button "10" at bounding box center [354, 254] width 19 height 19
type input "[DATE]"
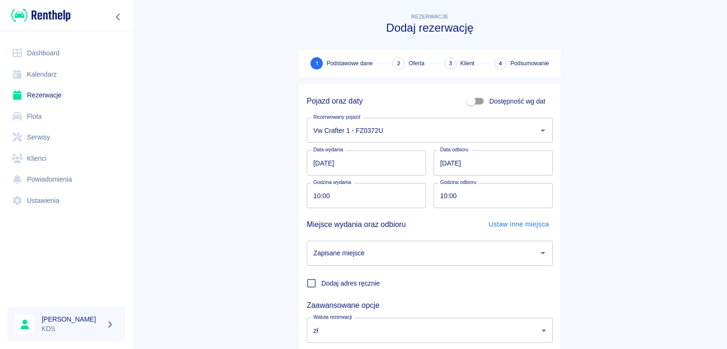
click at [379, 199] on input "10:00" at bounding box center [363, 195] width 113 height 25
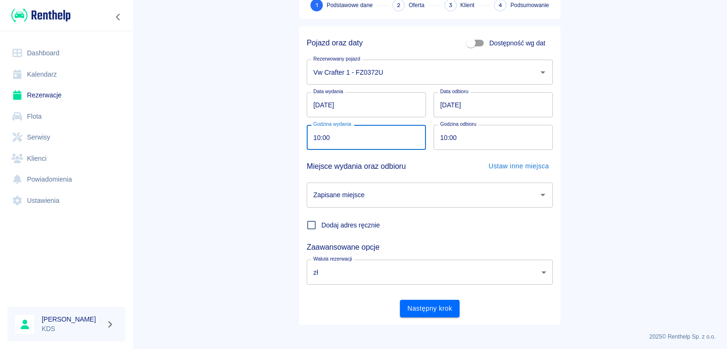
scroll to position [61, 0]
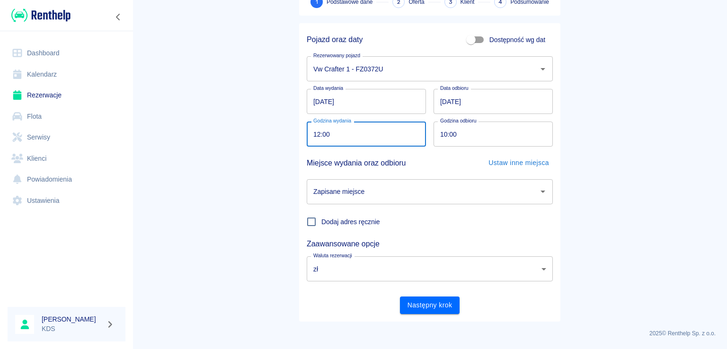
click at [474, 131] on input "10:00" at bounding box center [489, 134] width 113 height 25
click at [407, 137] on input "12:00" at bounding box center [363, 134] width 113 height 25
type input "08:00"
click at [497, 140] on input "10:00" at bounding box center [489, 134] width 113 height 25
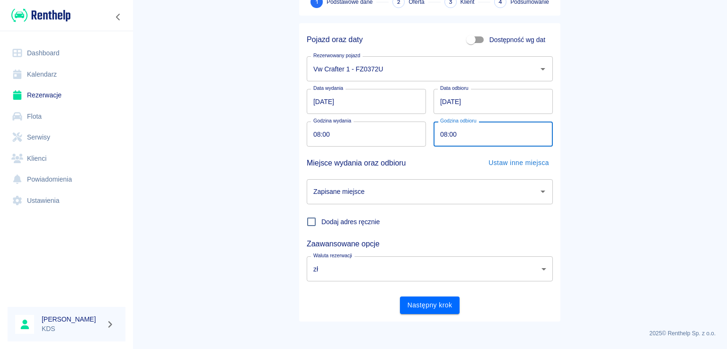
type input "08:00"
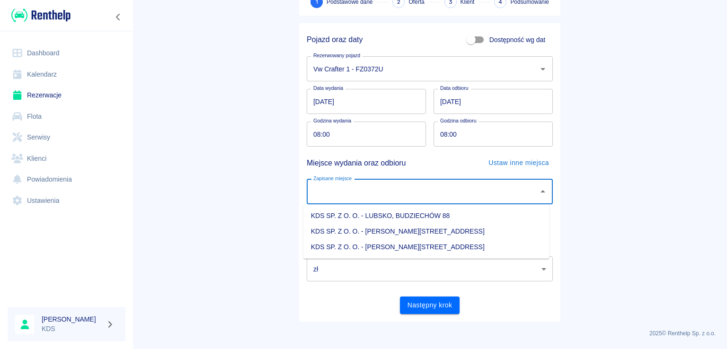
click at [517, 186] on input "Zapisane miejsce" at bounding box center [422, 192] width 223 height 17
click at [415, 248] on li "KDS SP. Z O. O. - [PERSON_NAME][STREET_ADDRESS]" at bounding box center [426, 247] width 246 height 16
type input "KDS SP. Z O. O. - [PERSON_NAME][STREET_ADDRESS]"
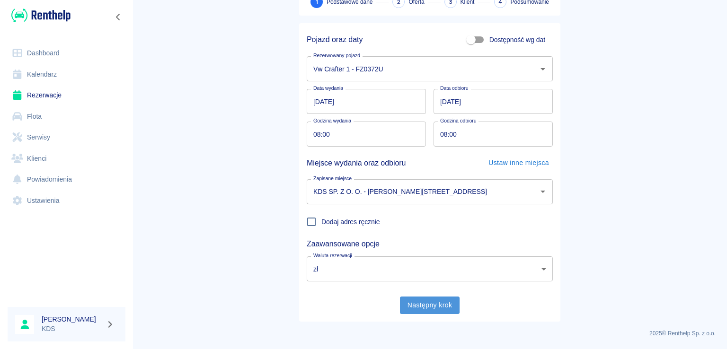
click at [421, 299] on button "Następny krok" at bounding box center [430, 306] width 60 height 18
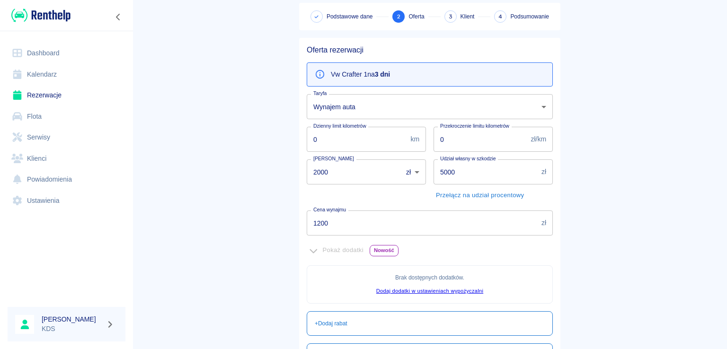
scroll to position [47, 0]
click at [386, 222] on input "1200" at bounding box center [422, 222] width 231 height 25
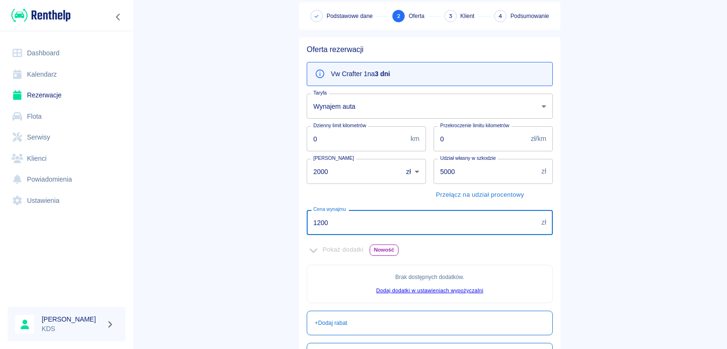
click at [386, 222] on input "1200" at bounding box center [422, 222] width 231 height 25
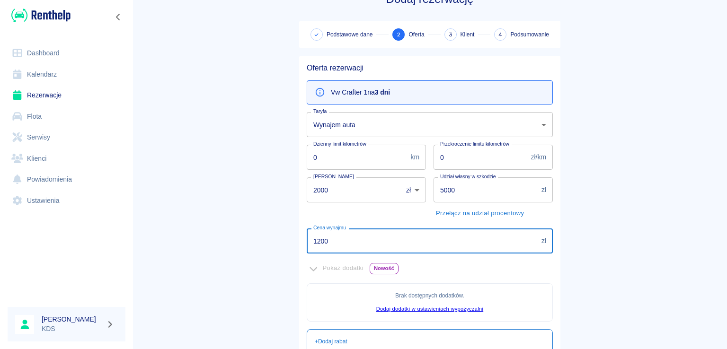
scroll to position [0, 0]
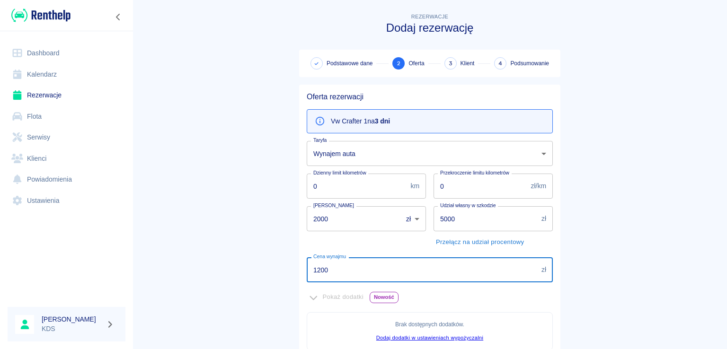
click at [53, 75] on link "Kalendarz" at bounding box center [67, 74] width 118 height 21
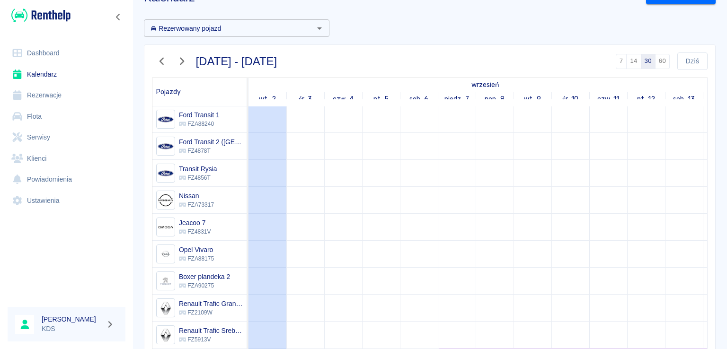
scroll to position [47, 0]
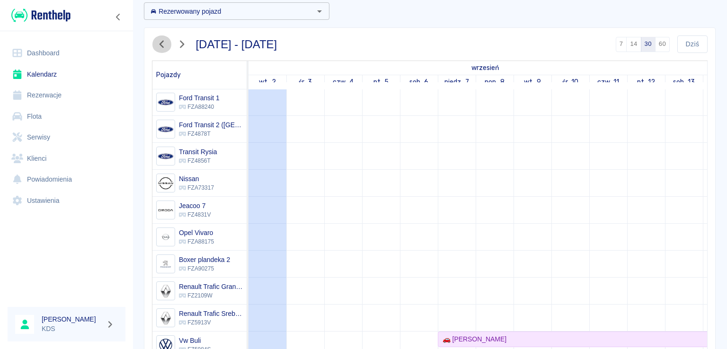
click at [164, 45] on icon "button" at bounding box center [162, 44] width 12 height 10
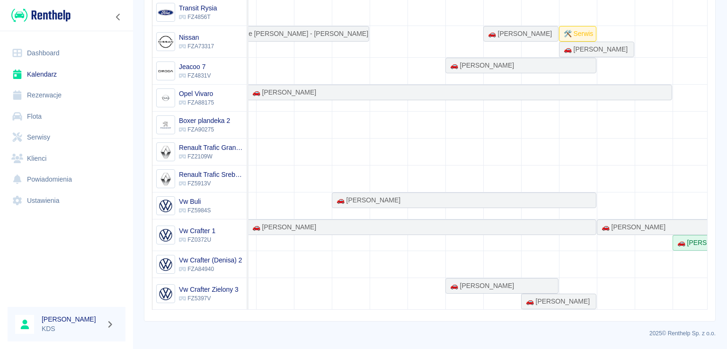
scroll to position [0, 691]
click at [473, 281] on div "🚗 [PERSON_NAME]" at bounding box center [477, 286] width 68 height 10
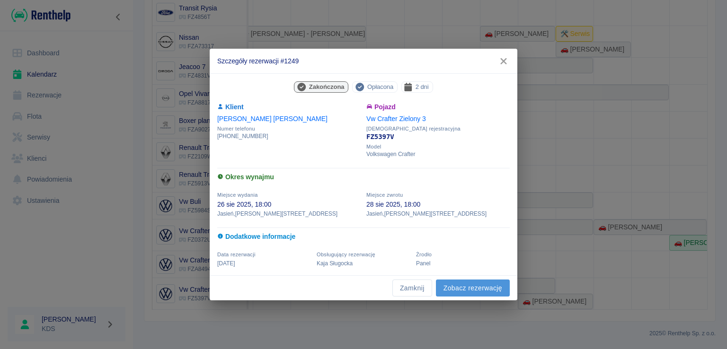
click at [462, 295] on link "Zobacz rezerwację" at bounding box center [473, 289] width 74 height 18
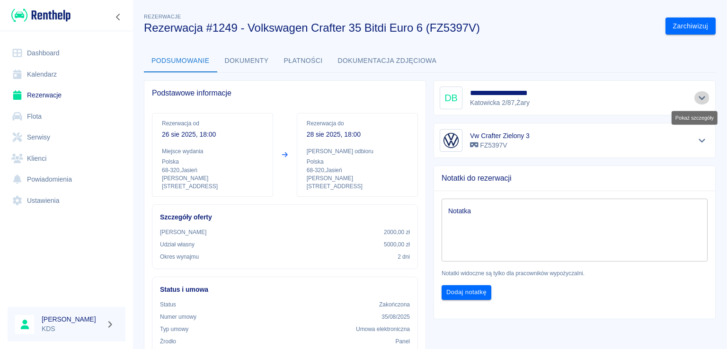
click at [699, 95] on button "Pokaż szczegóły" at bounding box center [702, 97] width 16 height 13
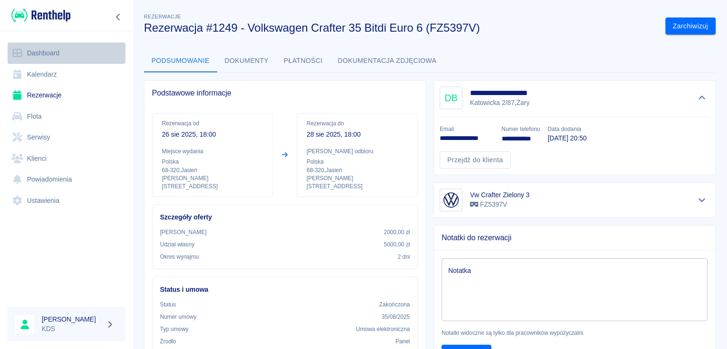
click at [52, 63] on link "Dashboard" at bounding box center [67, 53] width 118 height 21
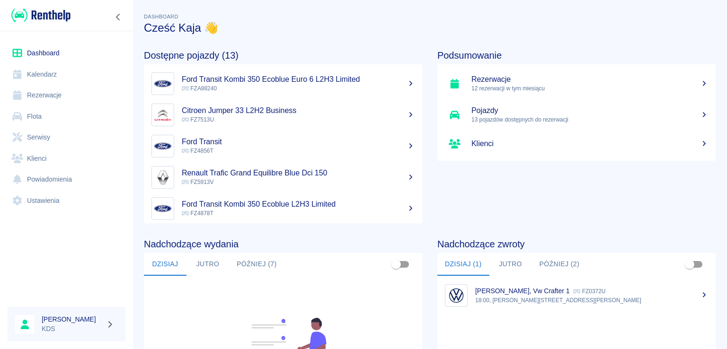
click at [70, 72] on link "Kalendarz" at bounding box center [67, 74] width 118 height 21
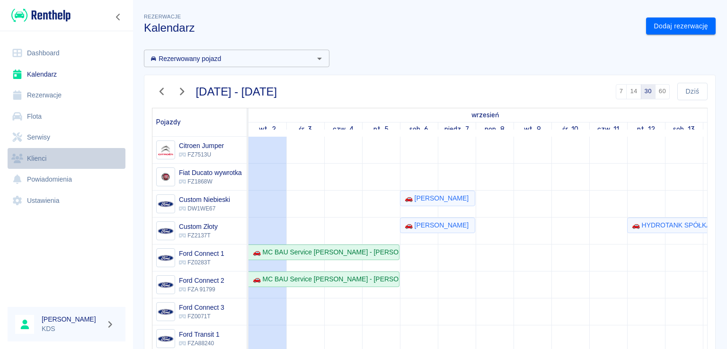
click at [49, 156] on link "Klienci" at bounding box center [67, 158] width 118 height 21
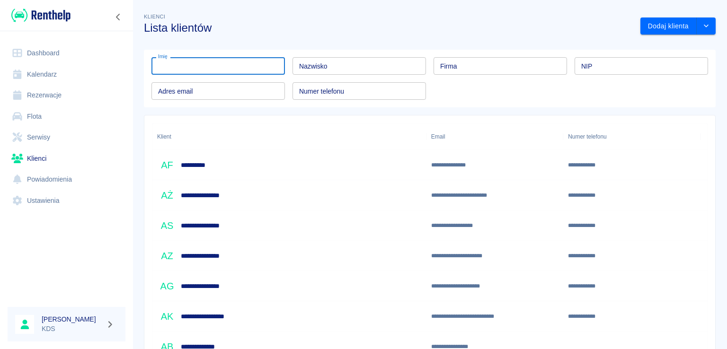
click at [209, 70] on input "Imię" at bounding box center [217, 66] width 133 height 18
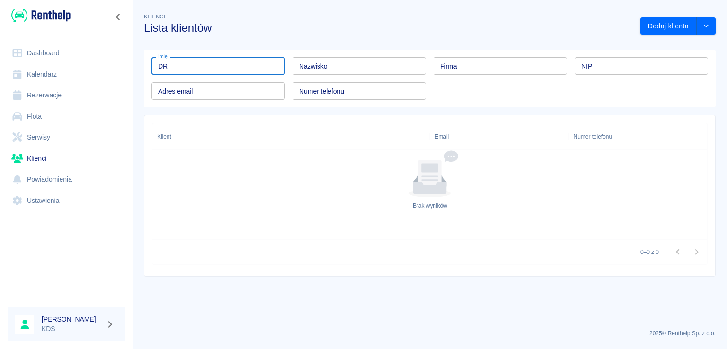
type input "D"
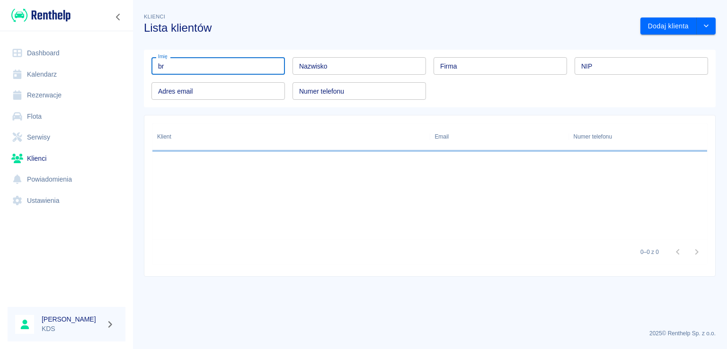
type input "b"
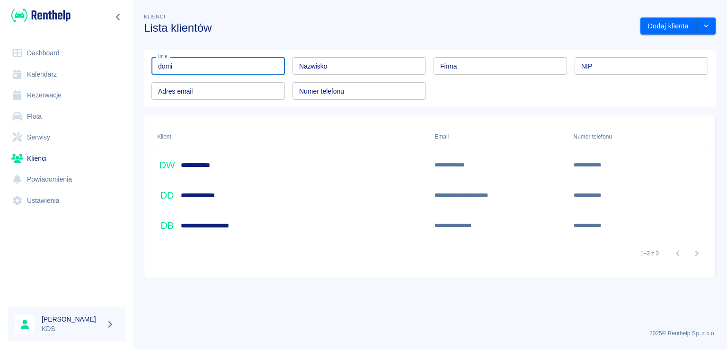
type input "domi"
click at [246, 235] on div "**********" at bounding box center [290, 225] width 277 height 30
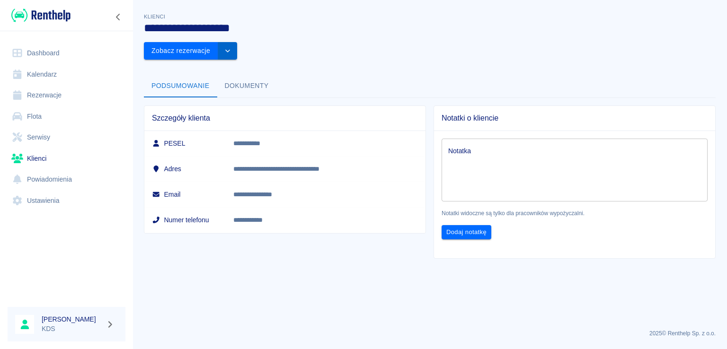
click at [237, 42] on button "drop-down" at bounding box center [227, 51] width 19 height 18
click at [663, 44] on li "Edytuj klienta" at bounding box center [668, 46] width 85 height 16
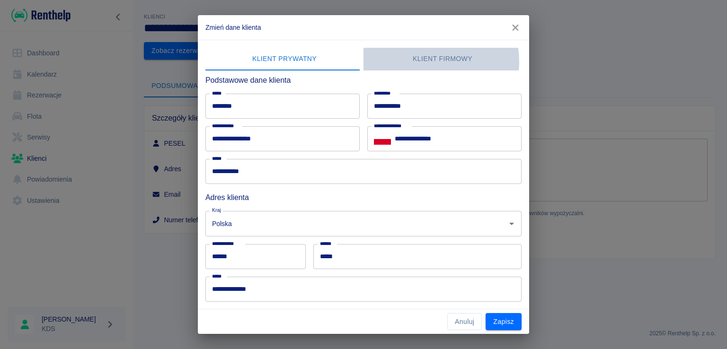
click at [426, 61] on button "Klient firmowy" at bounding box center [442, 59] width 158 height 23
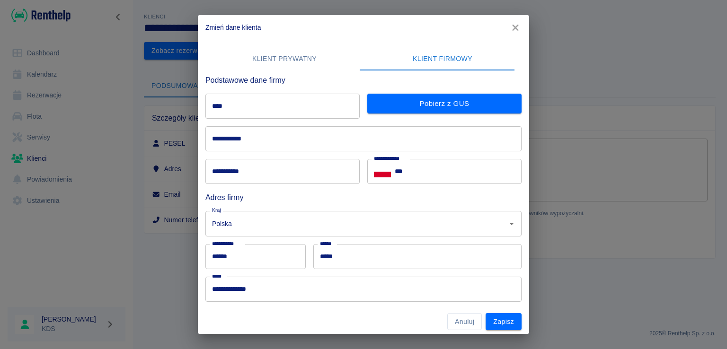
drag, startPoint x: 279, startPoint y: 80, endPoint x: 273, endPoint y: 99, distance: 19.9
click at [274, 89] on div "**********" at bounding box center [360, 243] width 324 height 352
click at [273, 100] on input "****" at bounding box center [282, 106] width 154 height 25
type input "**********"
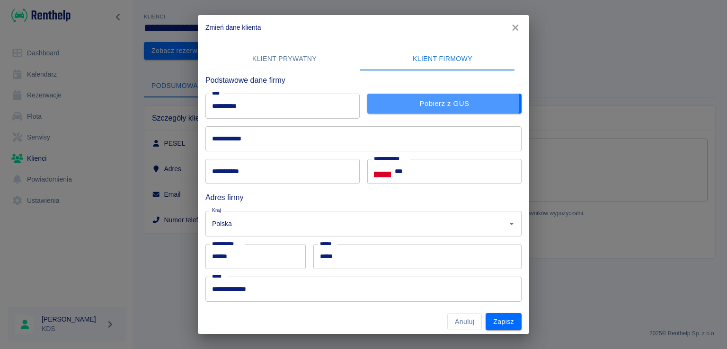
click at [427, 102] on button "Pobierz z GUS" at bounding box center [444, 104] width 154 height 20
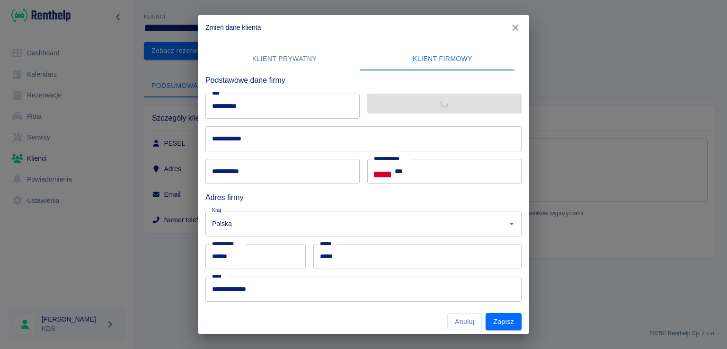
type input "**********"
type input "******"
type input "**********"
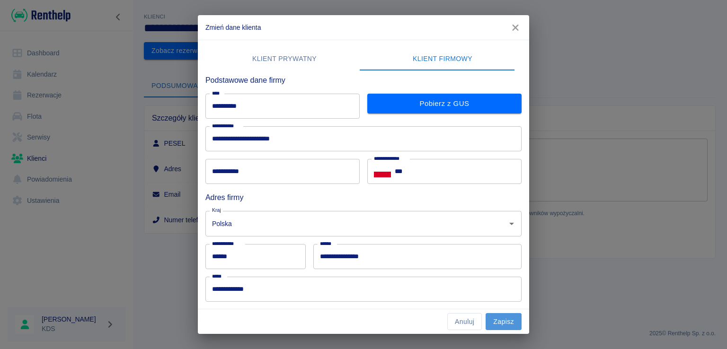
click at [495, 321] on button "Zapisz" at bounding box center [503, 322] width 36 height 18
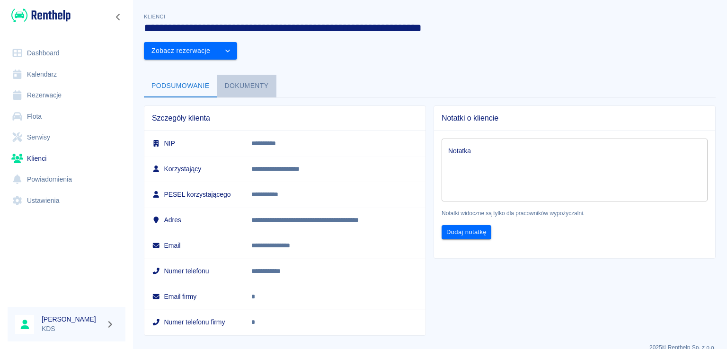
click at [232, 75] on button "Dokumenty" at bounding box center [246, 86] width 59 height 23
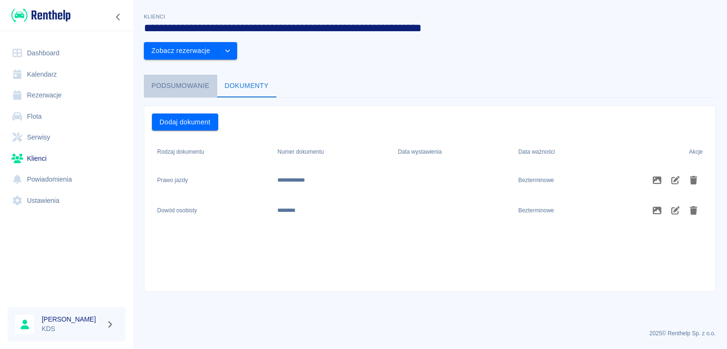
click at [211, 75] on button "Podsumowanie" at bounding box center [180, 86] width 73 height 23
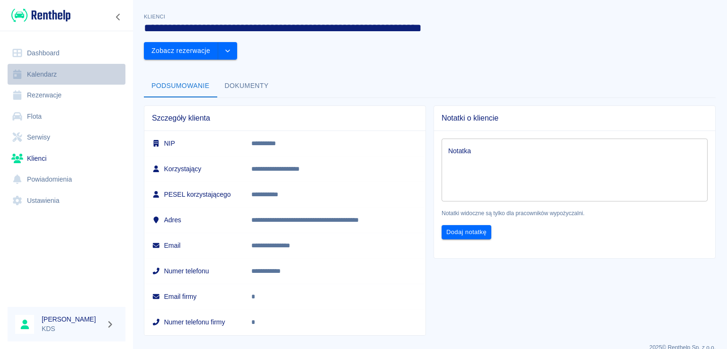
click at [55, 76] on link "Kalendarz" at bounding box center [67, 74] width 118 height 21
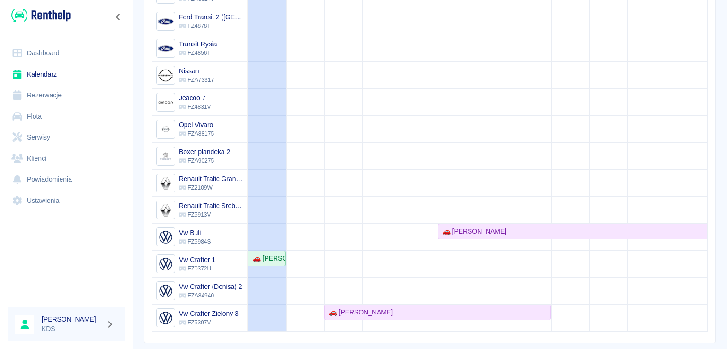
scroll to position [152, 0]
